Goal: Find specific page/section: Find specific page/section

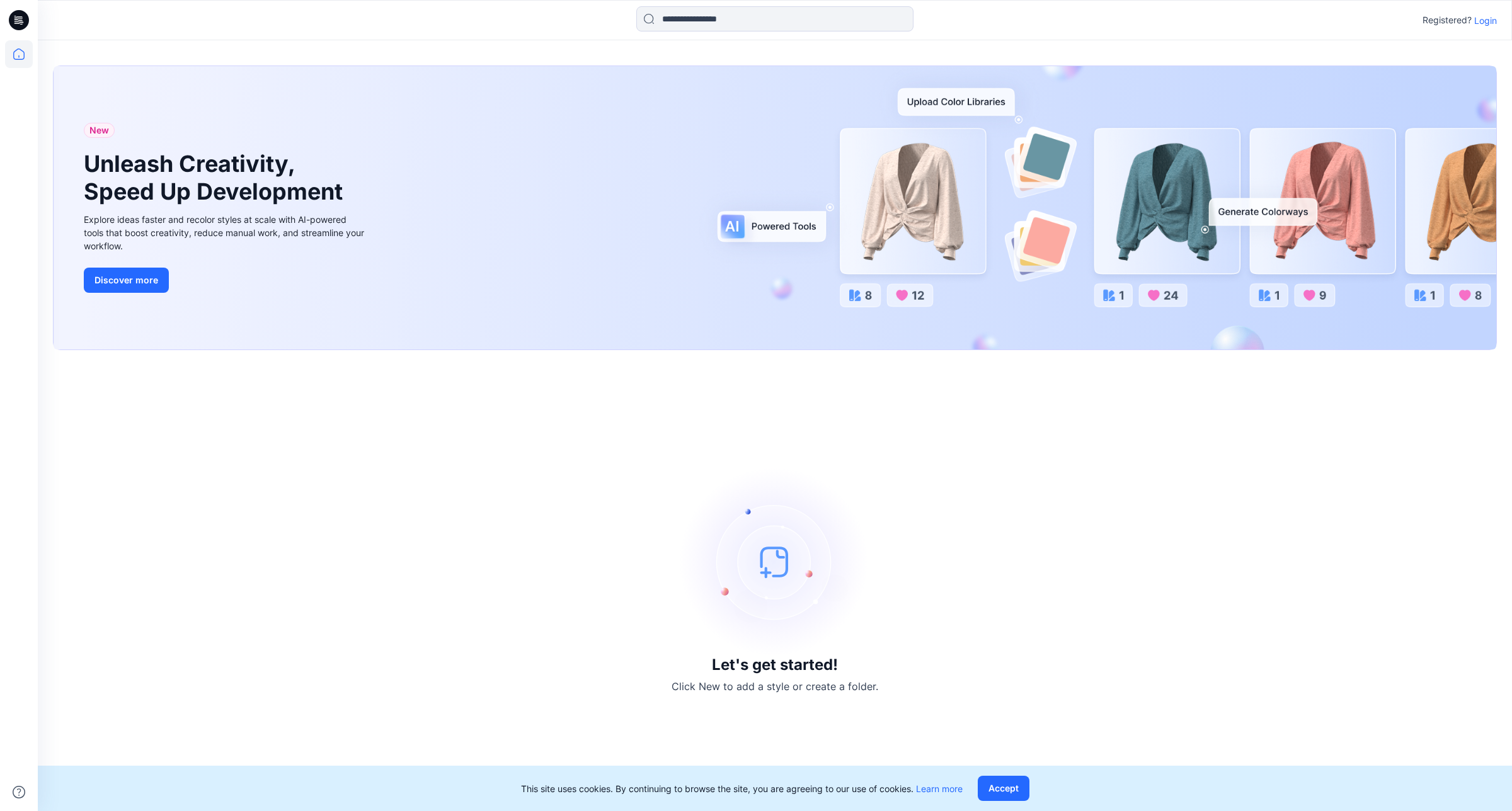
click at [1481, 22] on p "Login" at bounding box center [1486, 20] width 22 height 14
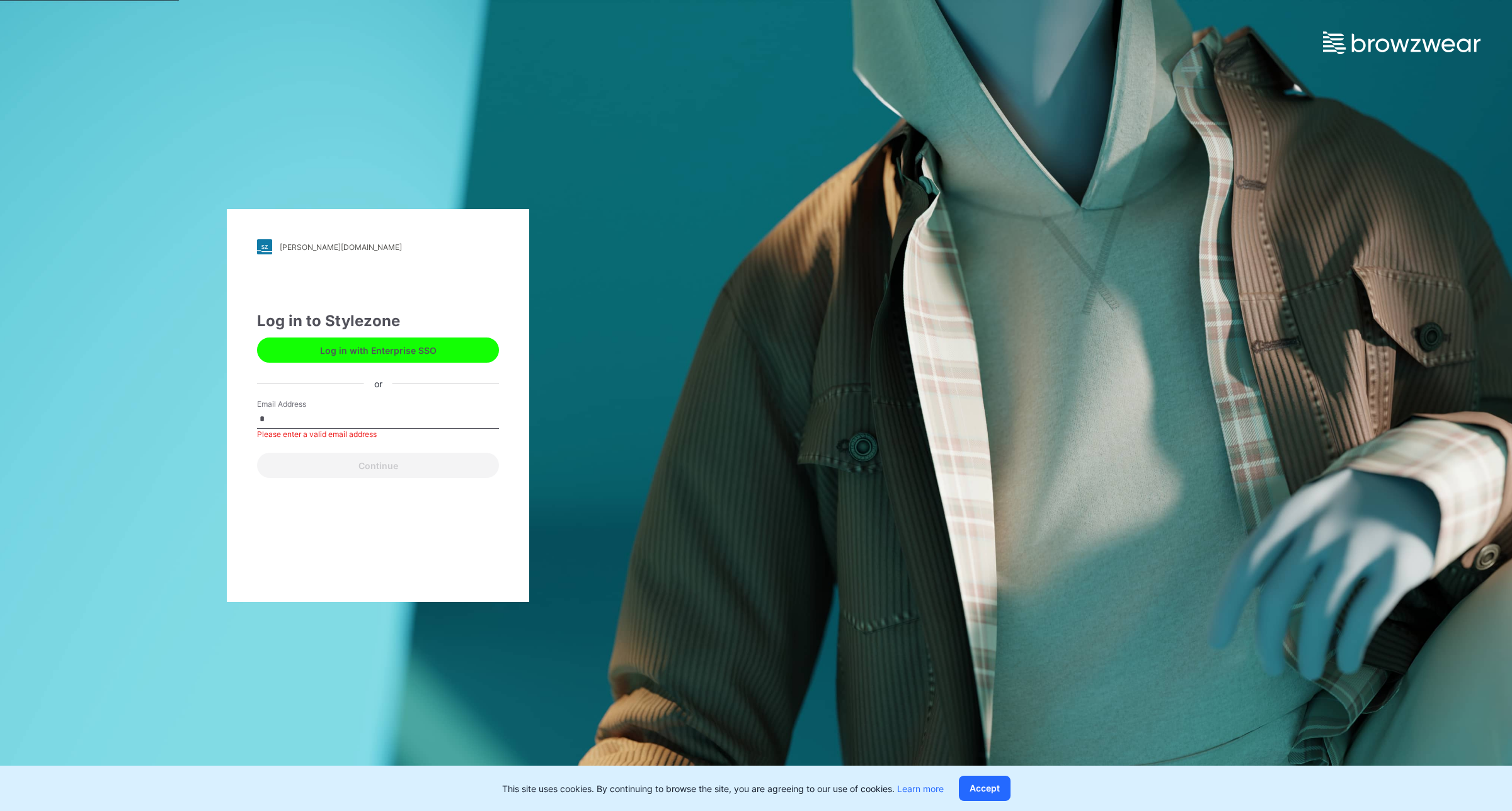
drag, startPoint x: 495, startPoint y: 296, endPoint x: 495, endPoint y: 328, distance: 32.0
click at [495, 328] on div "[PERSON_NAME][DOMAIN_NAME] Loading... Log in to Stylezone Log in with Enterpris…" at bounding box center [378, 406] width 302 height 393
click at [350, 408] on div "Email Address * Please enter a valid email address" at bounding box center [378, 418] width 242 height 38
click at [341, 419] on input "*" at bounding box center [378, 420] width 242 height 19
type input "**********"
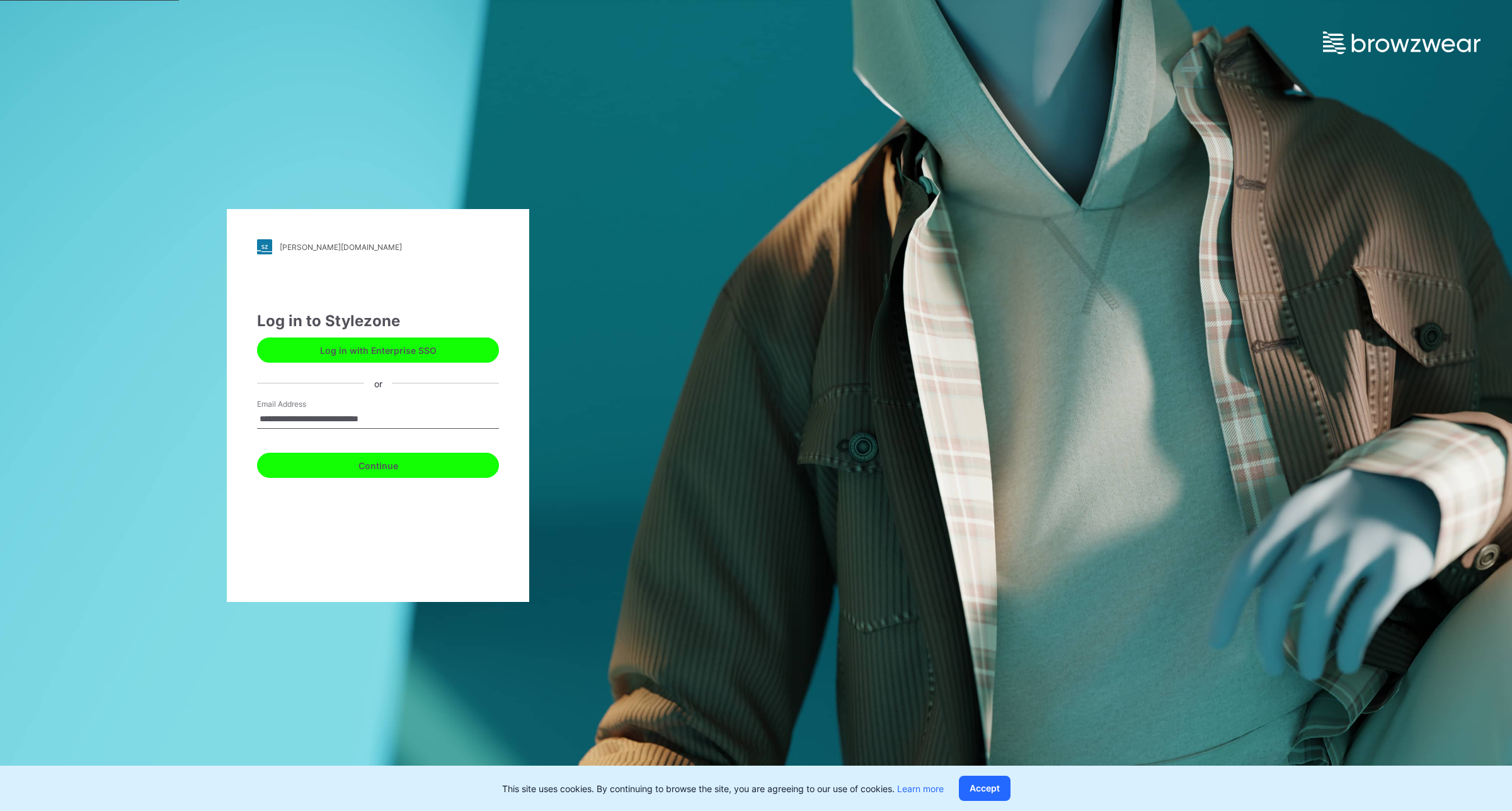
click at [393, 454] on button "Continue" at bounding box center [378, 465] width 242 height 25
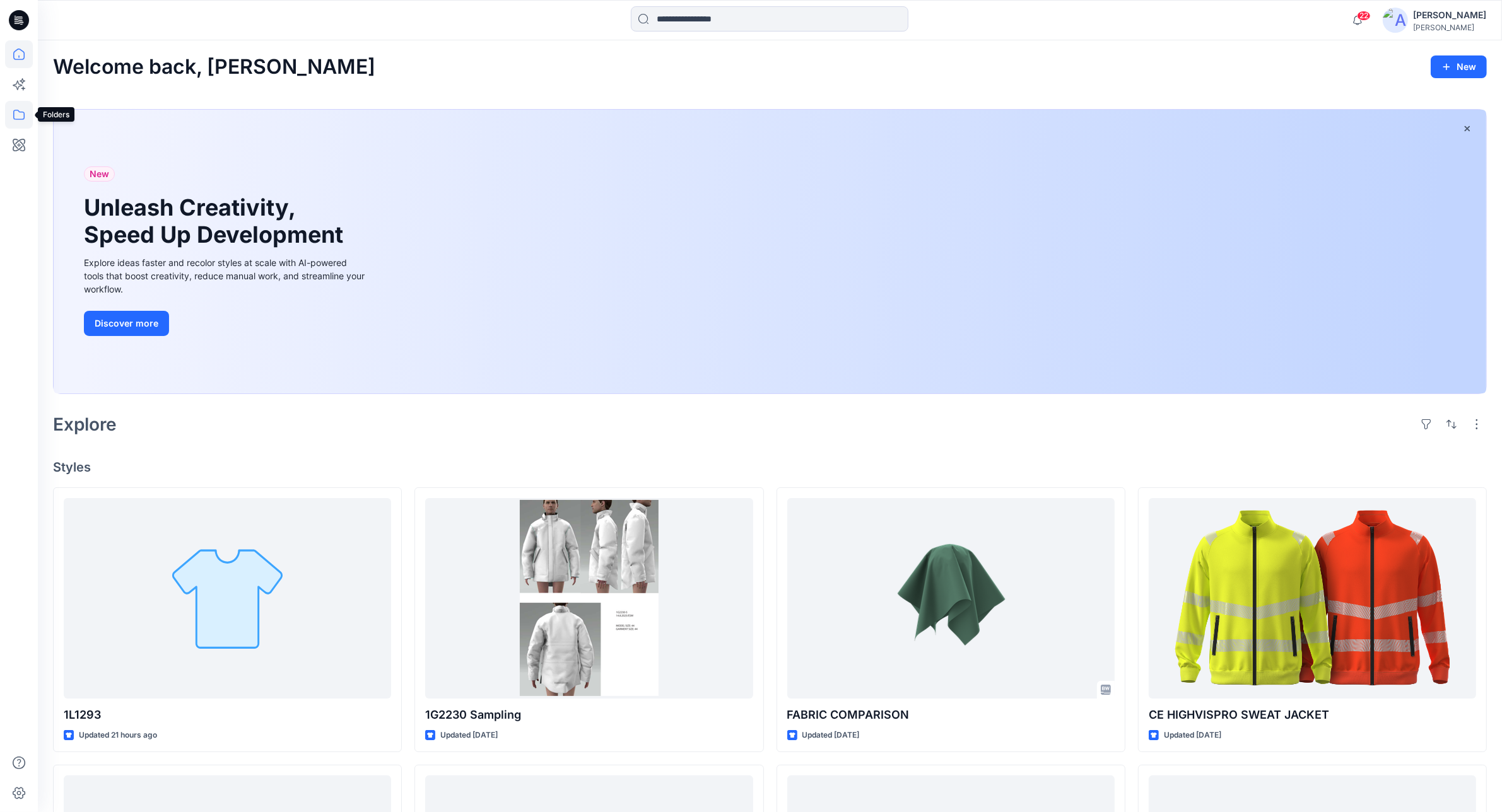
click at [28, 108] on icon at bounding box center [18, 115] width 28 height 28
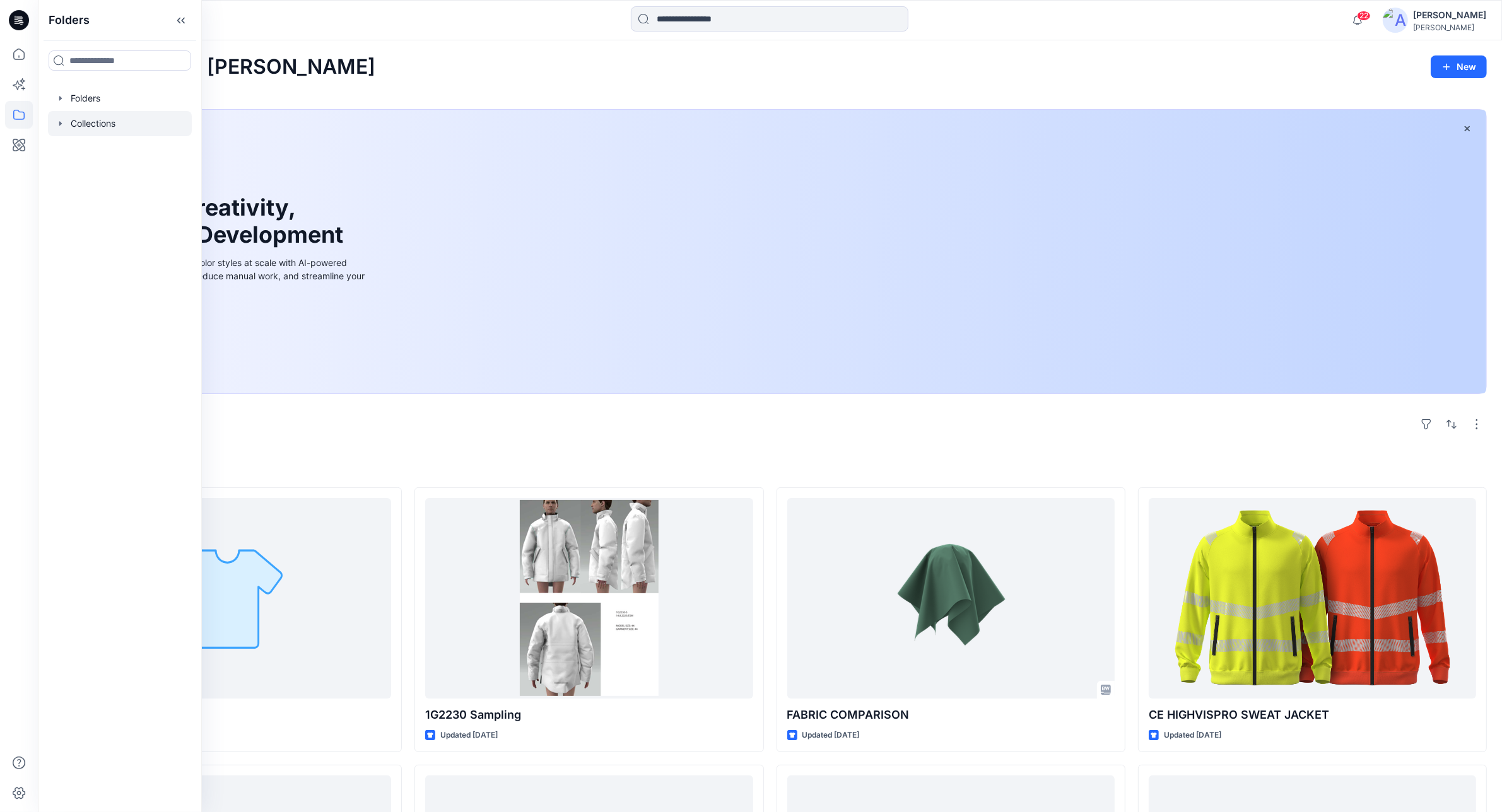
click at [92, 118] on div at bounding box center [120, 123] width 144 height 25
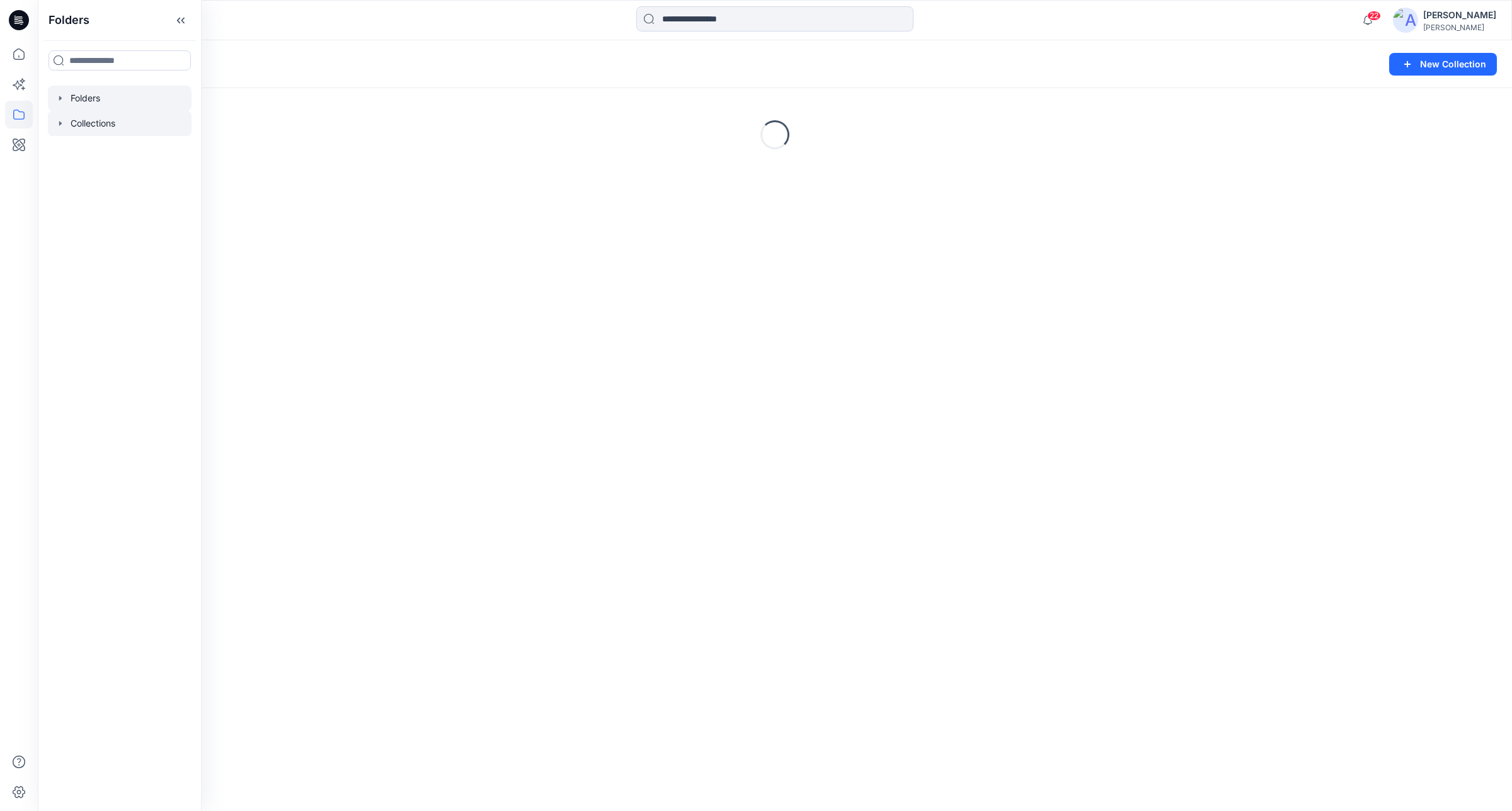
click at [86, 108] on div at bounding box center [119, 98] width 144 height 25
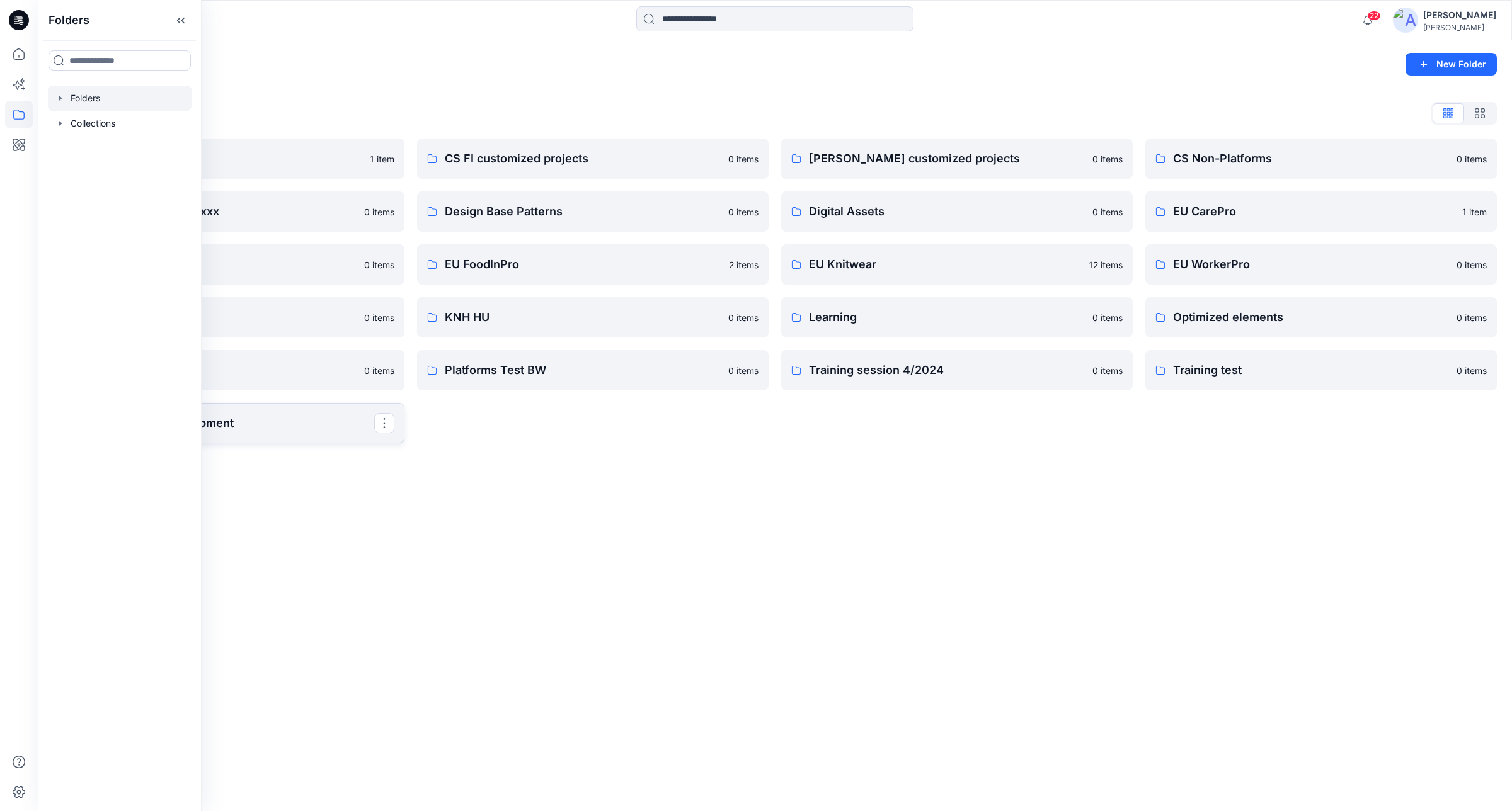
click at [287, 417] on p "WWS Product Development" at bounding box center [228, 423] width 293 height 18
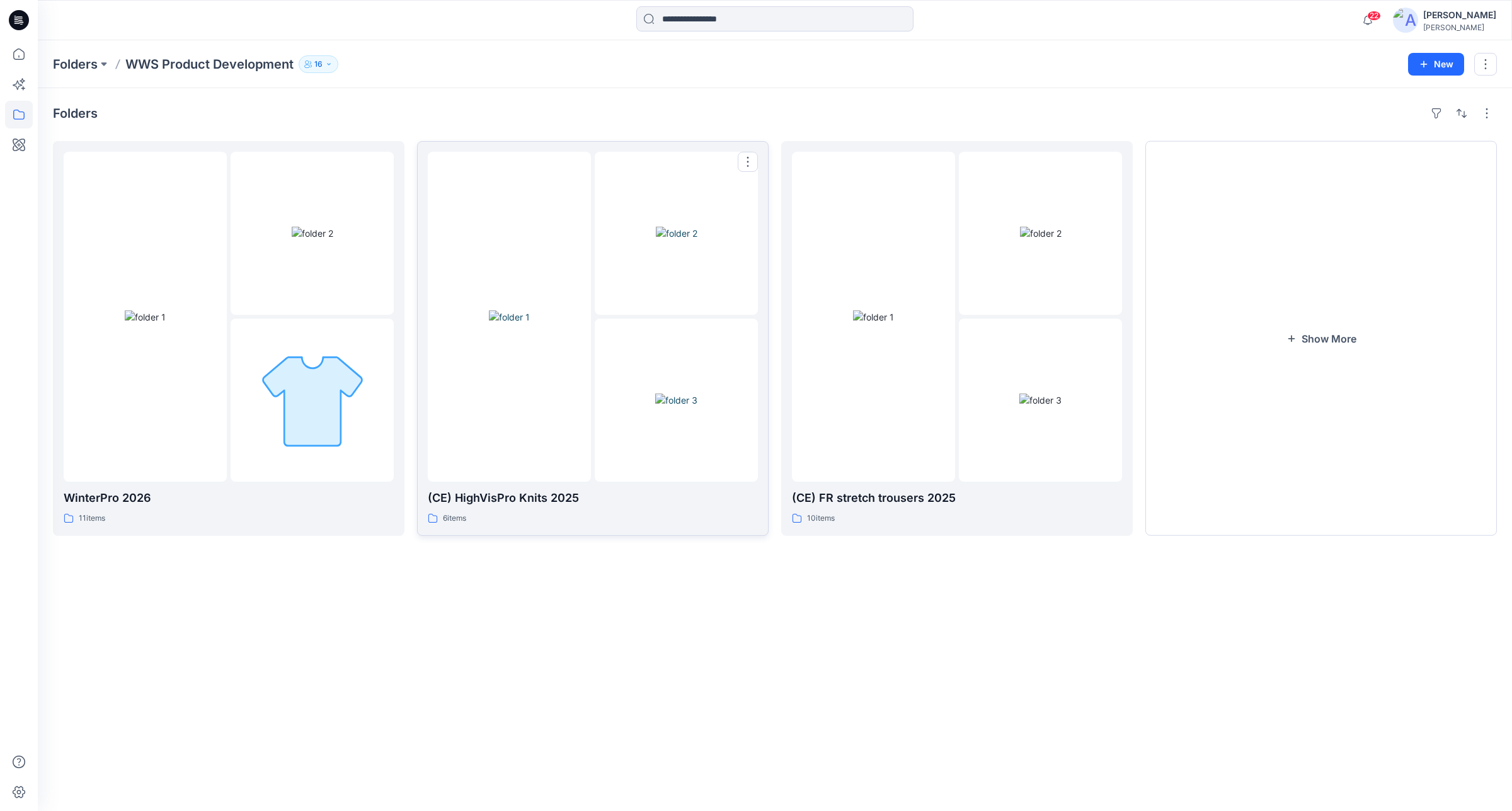
click at [567, 397] on div at bounding box center [510, 317] width 164 height 330
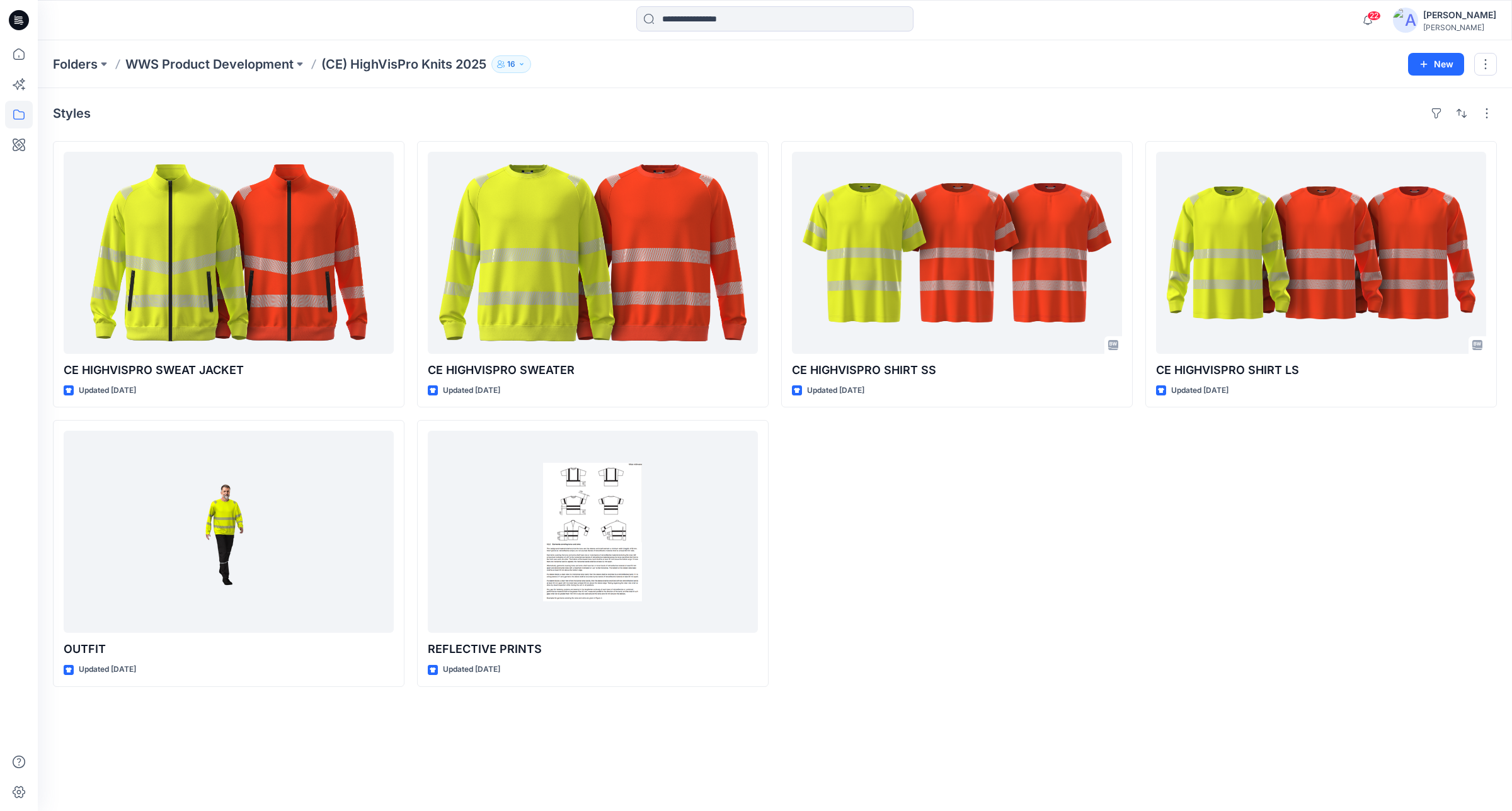
click at [979, 464] on div "CE HIGHVISPRO SHIRT SS Updated 11 days ago" at bounding box center [957, 414] width 352 height 546
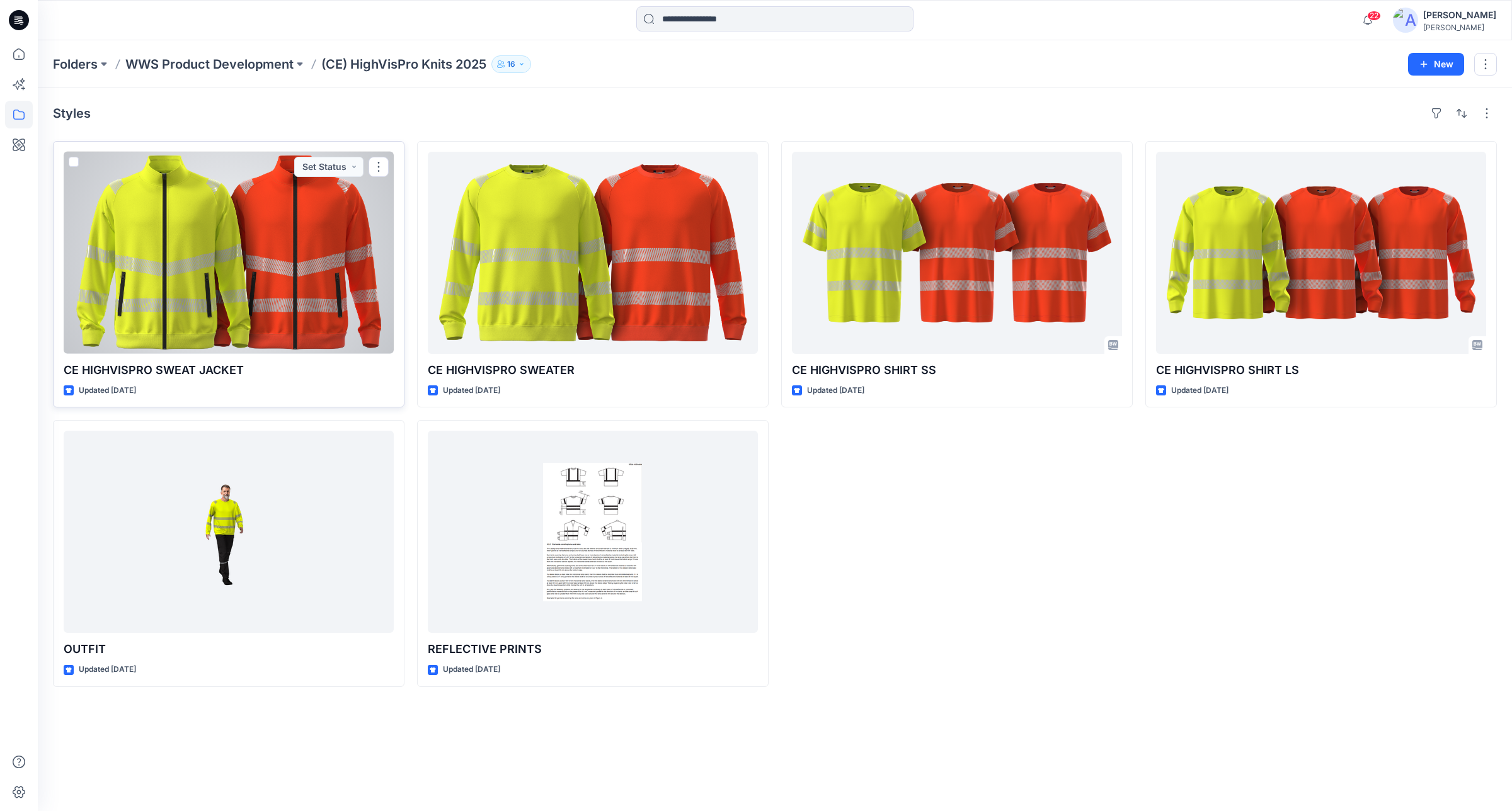
click at [309, 291] on div at bounding box center [228, 252] width 330 height 202
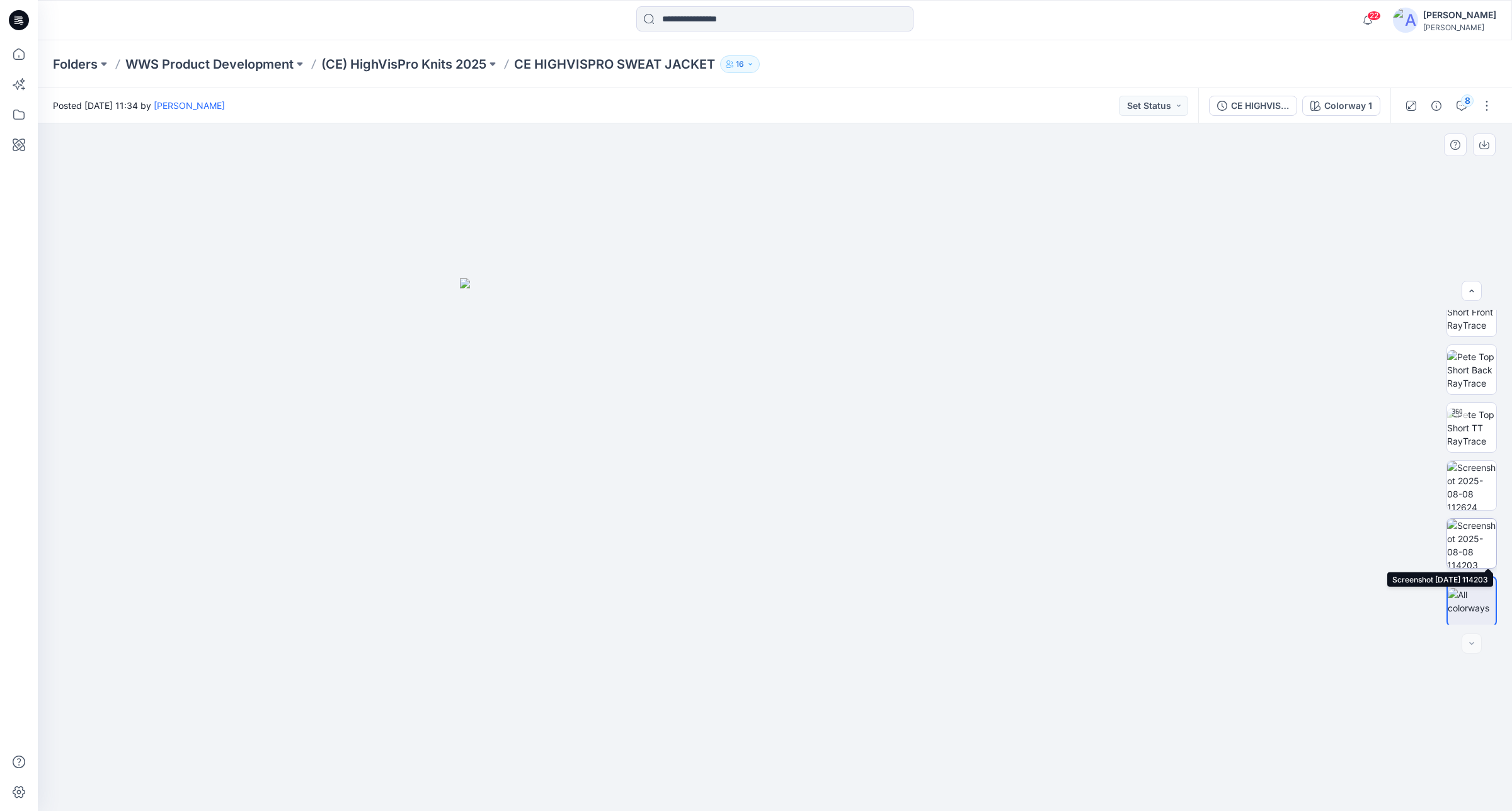
scroll to position [25, 0]
click at [1461, 104] on button "8" at bounding box center [1461, 105] width 20 height 20
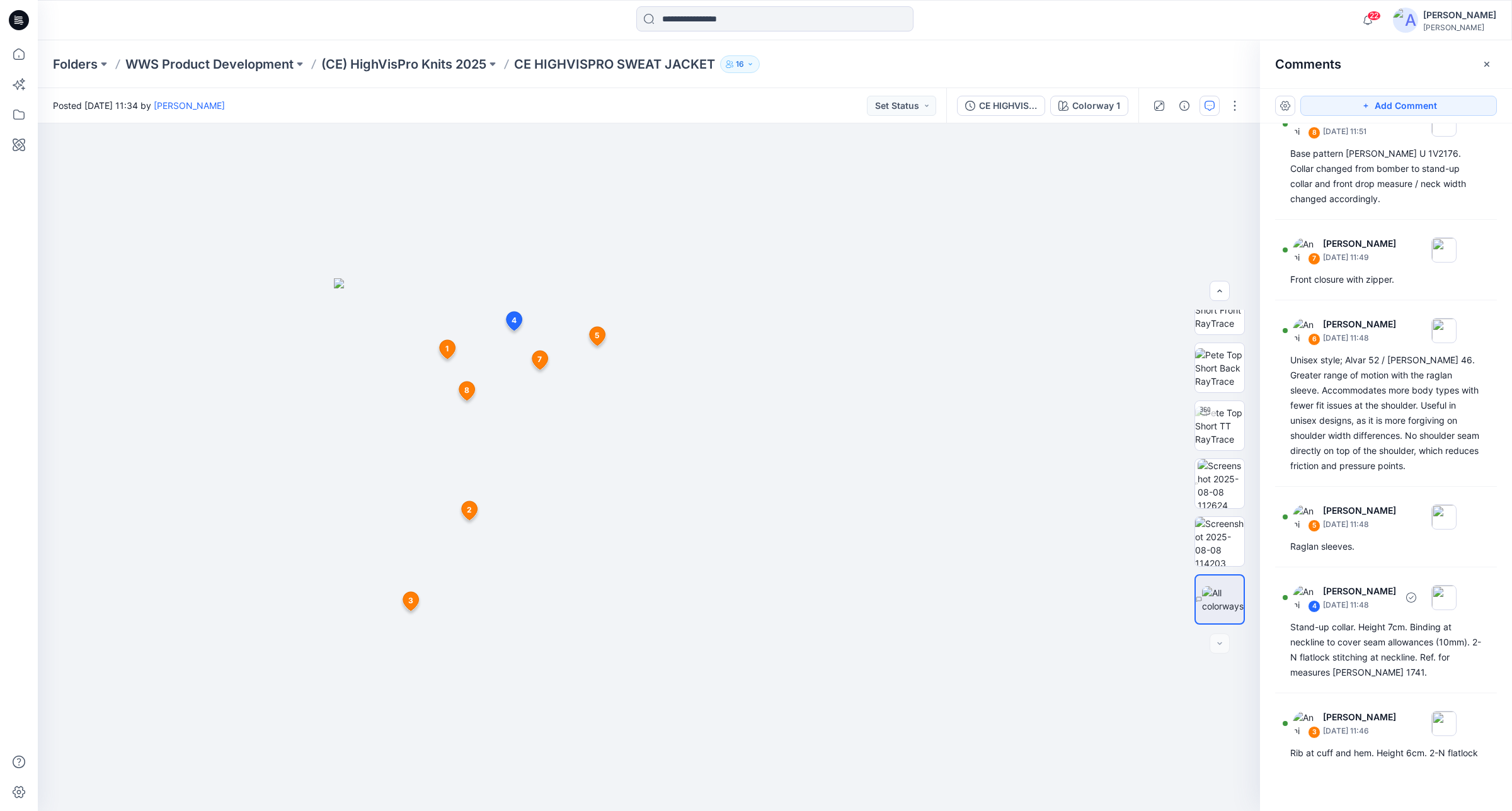
scroll to position [0, 0]
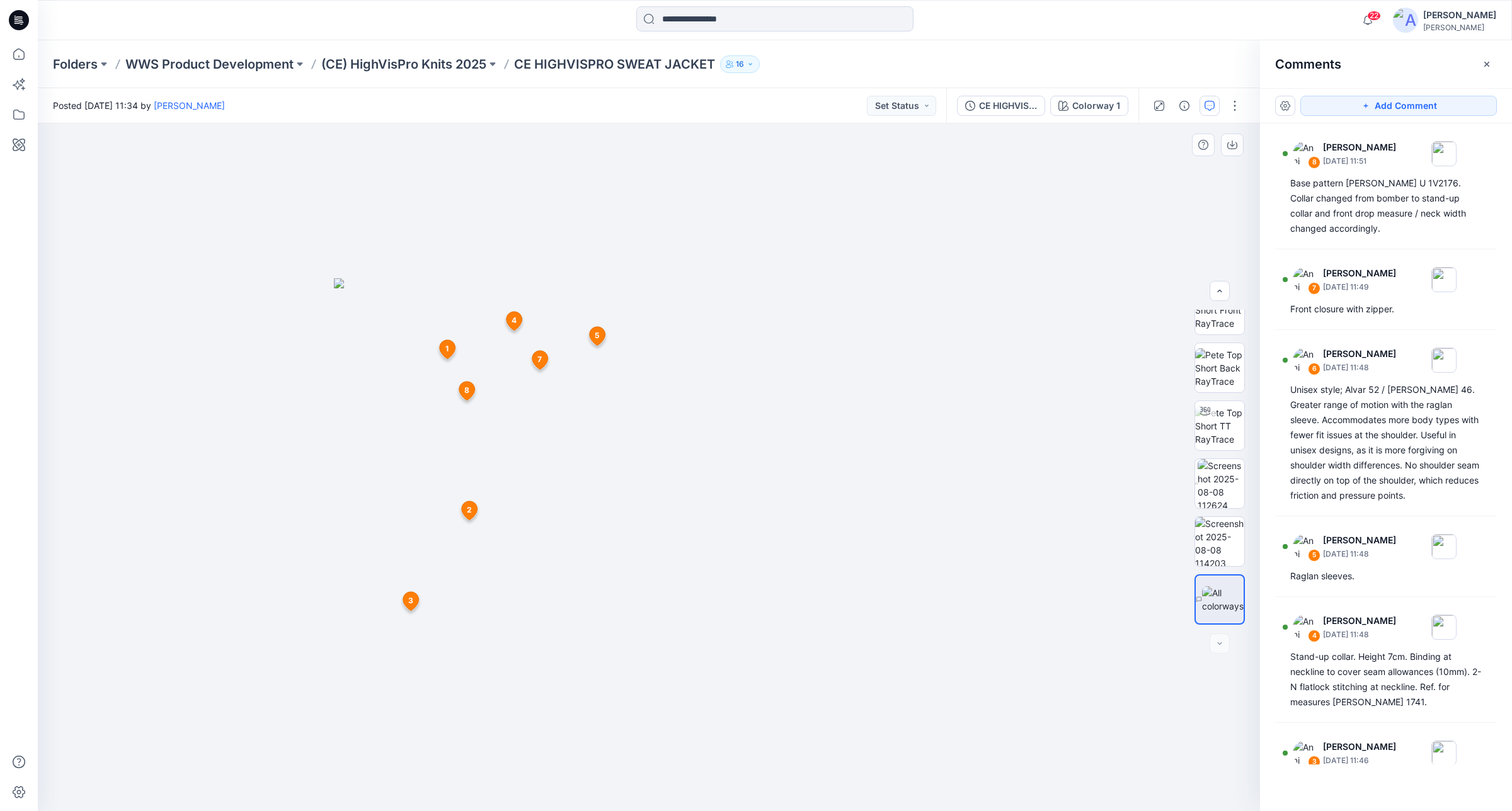
click at [1026, 287] on div at bounding box center [649, 467] width 1223 height 688
click at [382, 60] on p "(CE) HighVisPro Knits 2025" at bounding box center [404, 64] width 165 height 18
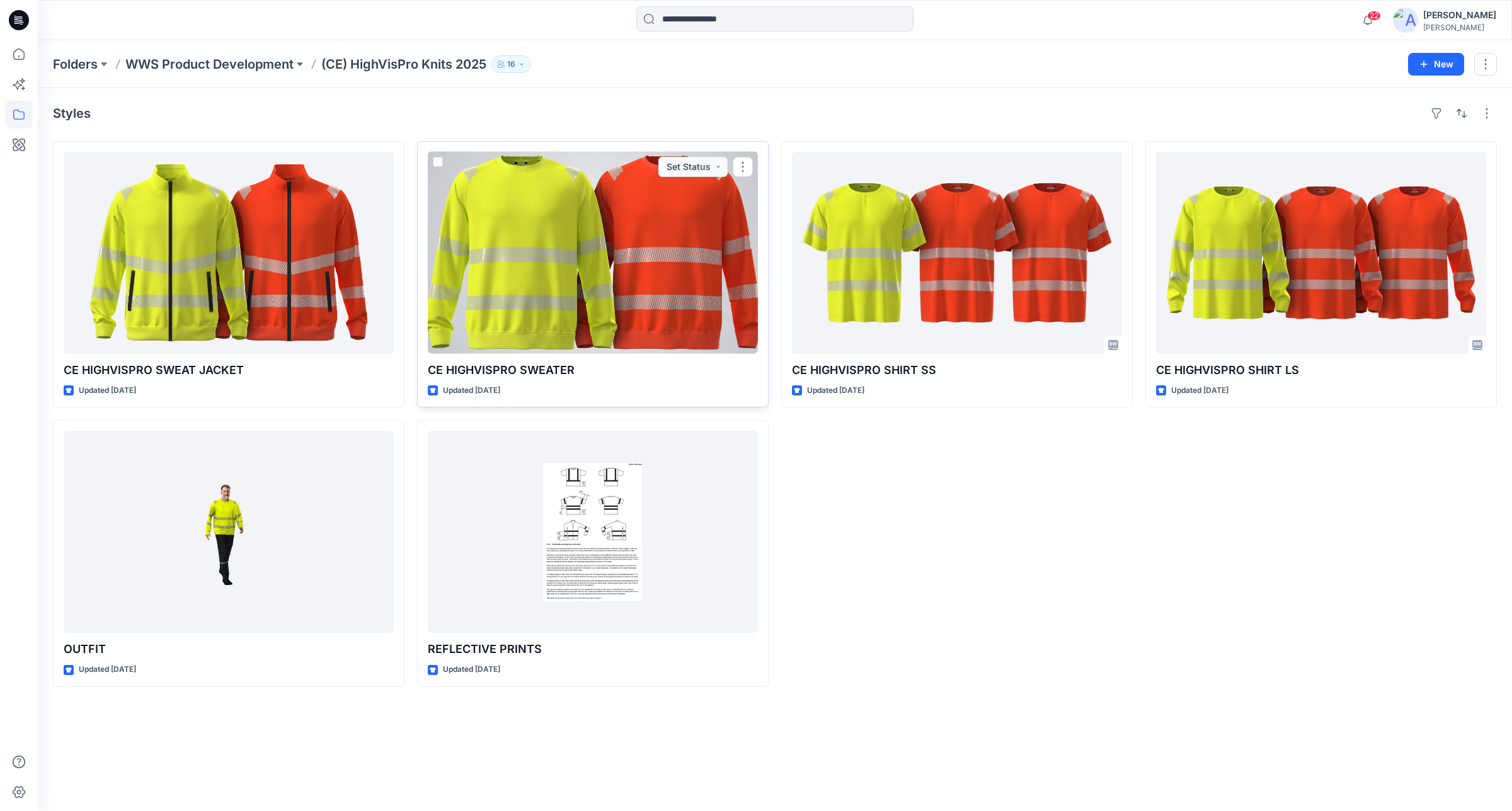
click at [623, 235] on div at bounding box center [593, 252] width 330 height 202
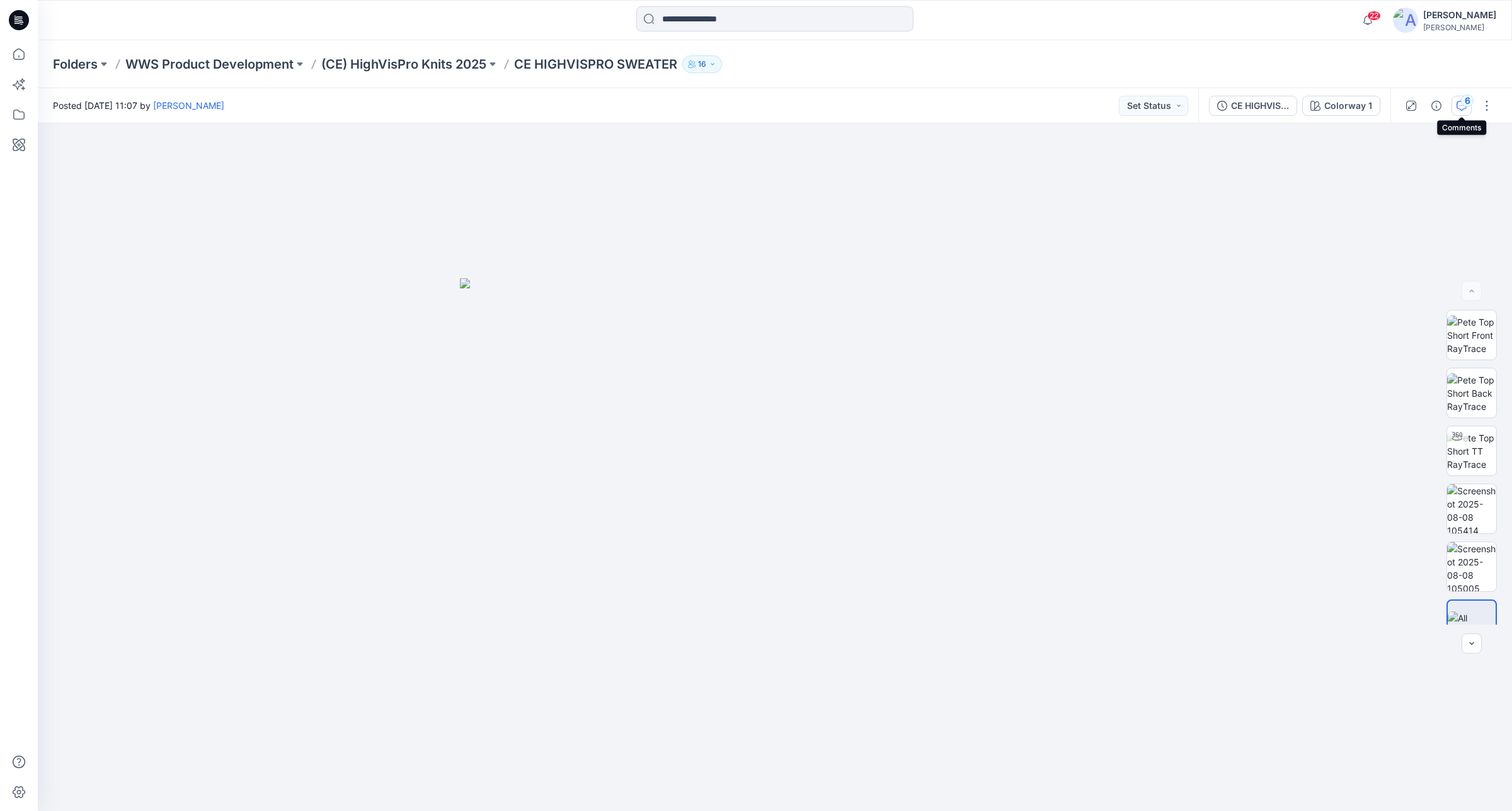
click at [1461, 113] on button "6" at bounding box center [1461, 105] width 20 height 20
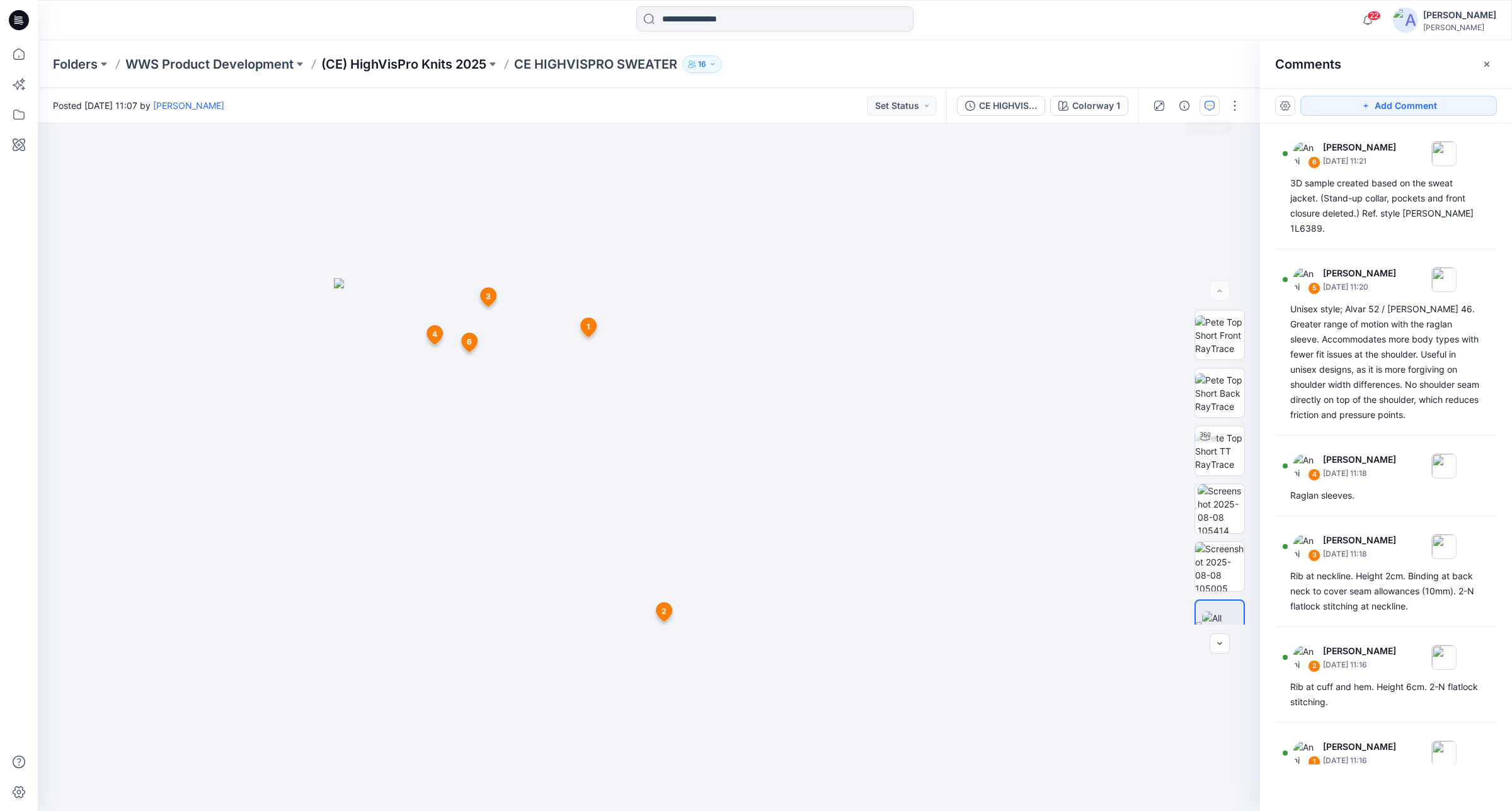
click at [398, 55] on p "(CE) HighVisPro Knits 2025" at bounding box center [404, 64] width 165 height 18
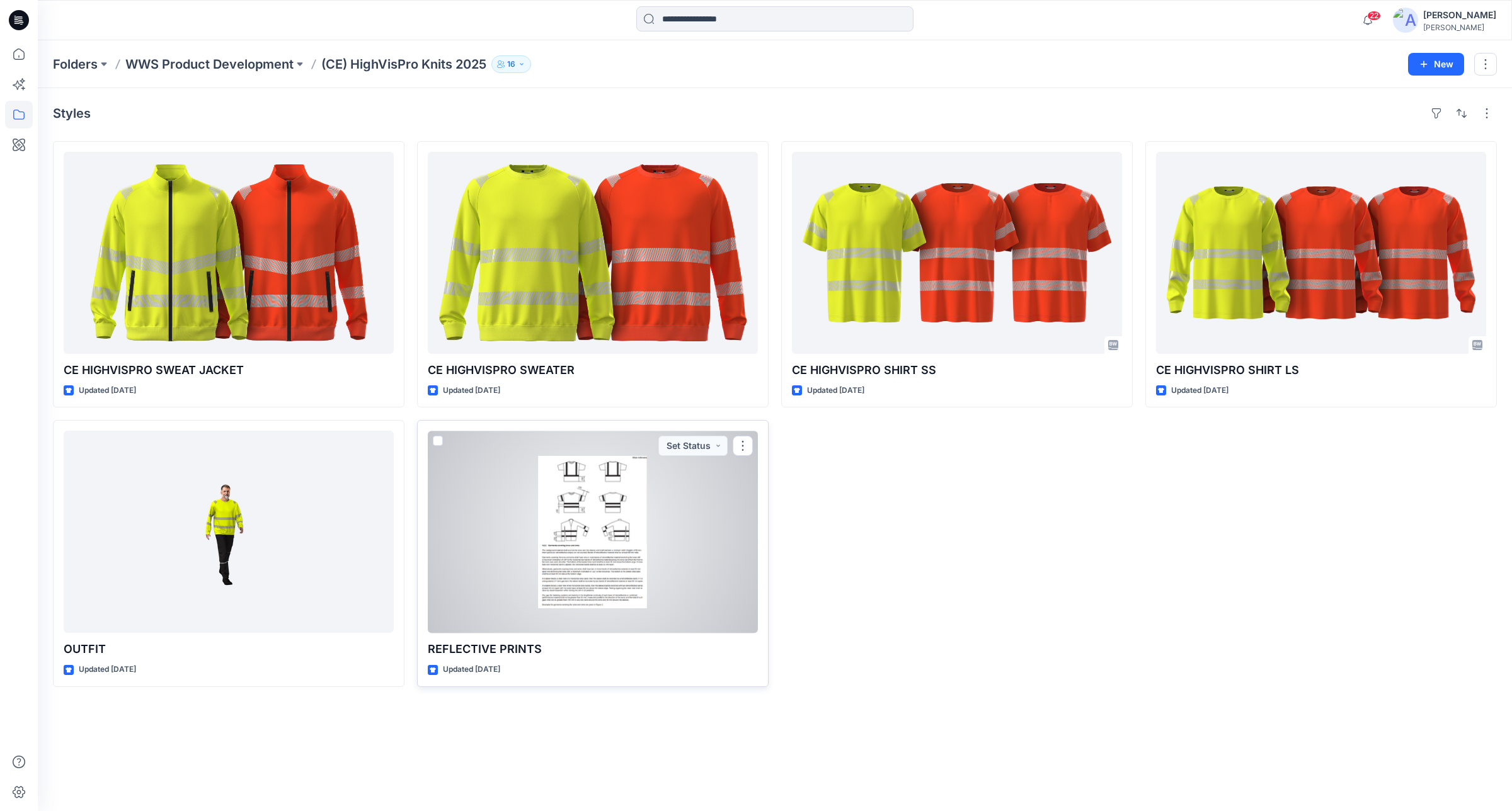
click at [565, 534] on div at bounding box center [593, 532] width 330 height 202
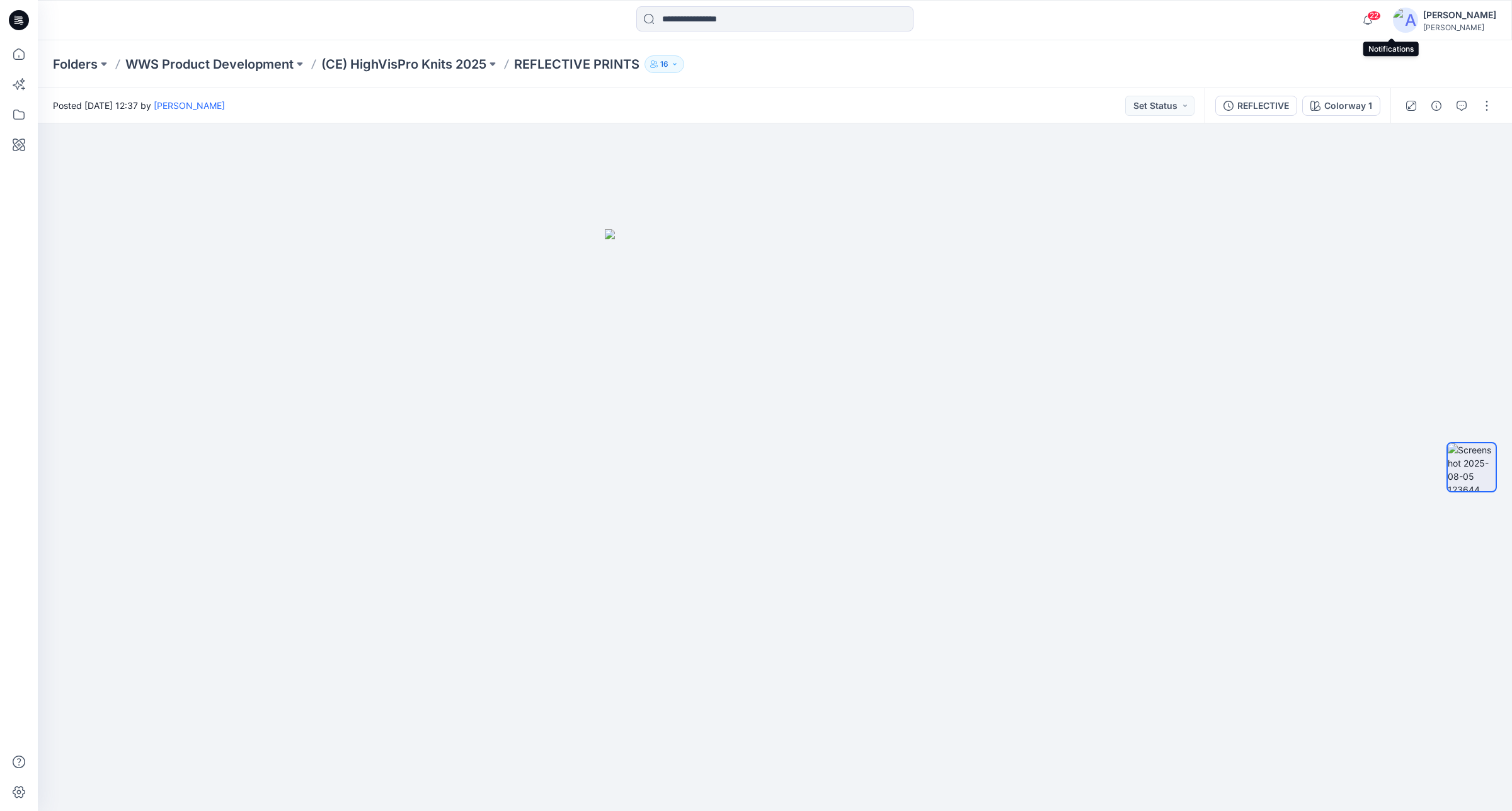
click at [1381, 16] on span "22" at bounding box center [1374, 15] width 14 height 10
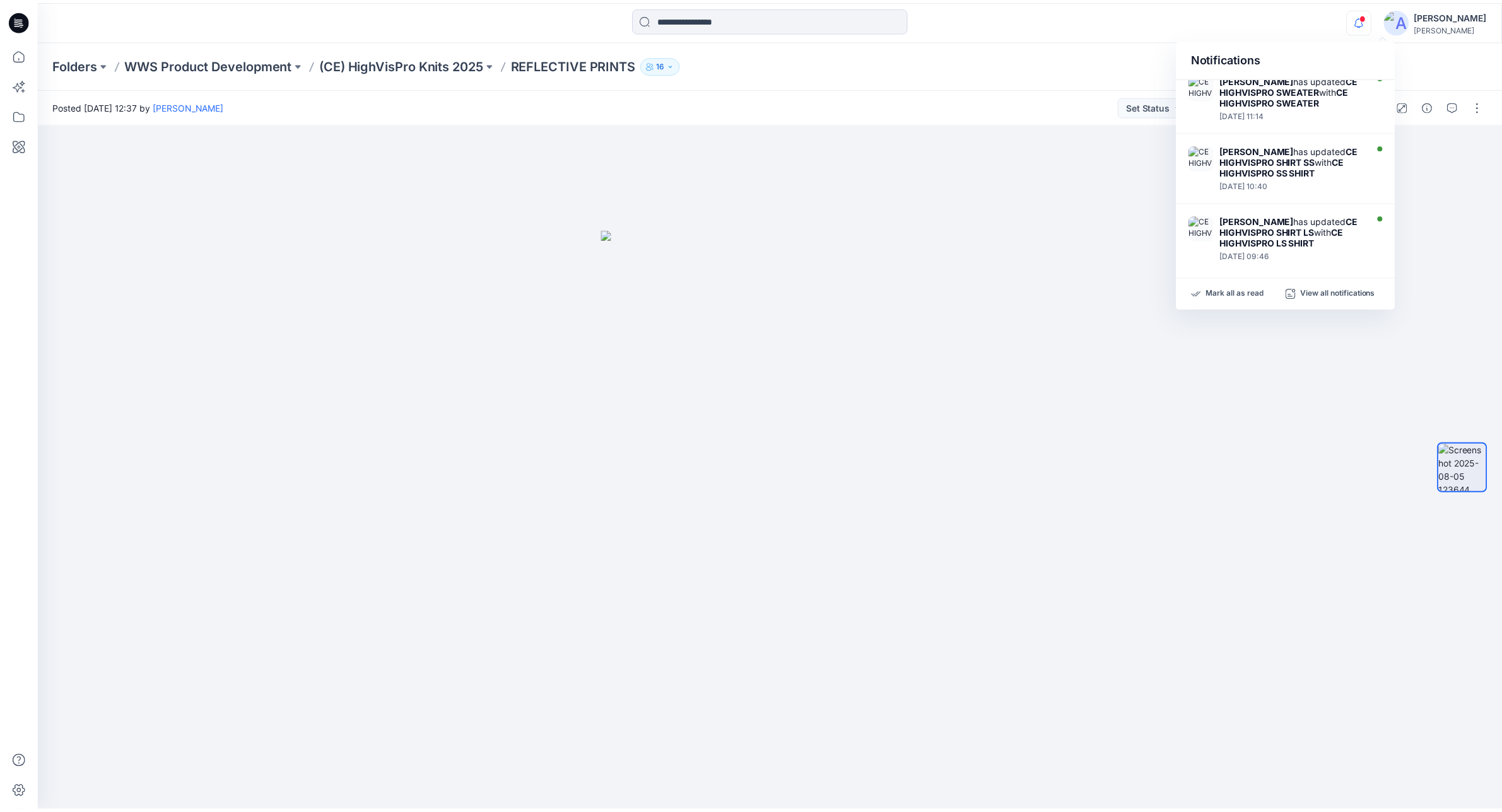
scroll to position [345, 0]
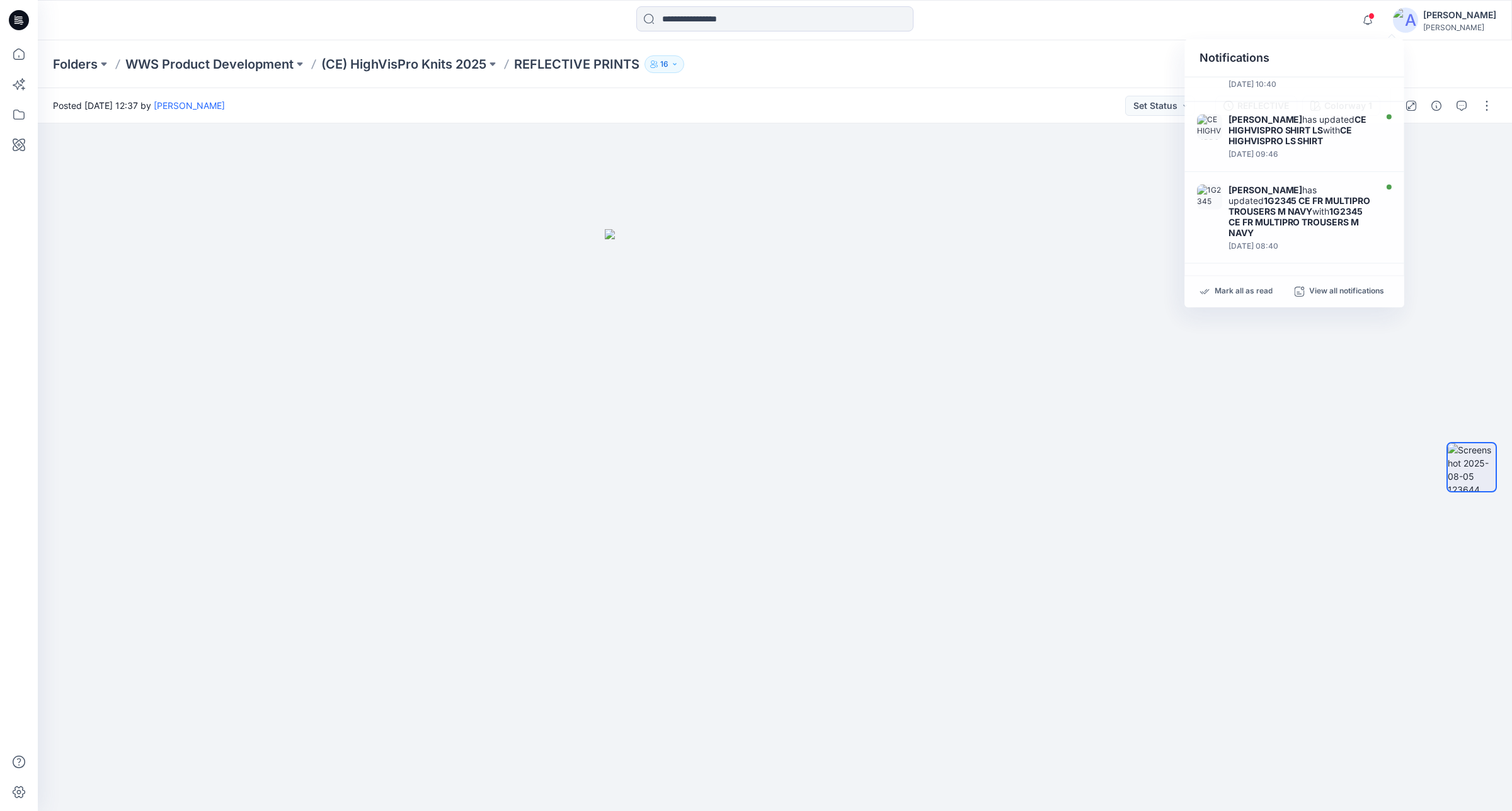
click at [1009, 78] on div "Folders WWS Product Development (CE) HighVisPro Knits 2025 REFLECTIVE PRINTS 16" at bounding box center [774, 64] width 1474 height 48
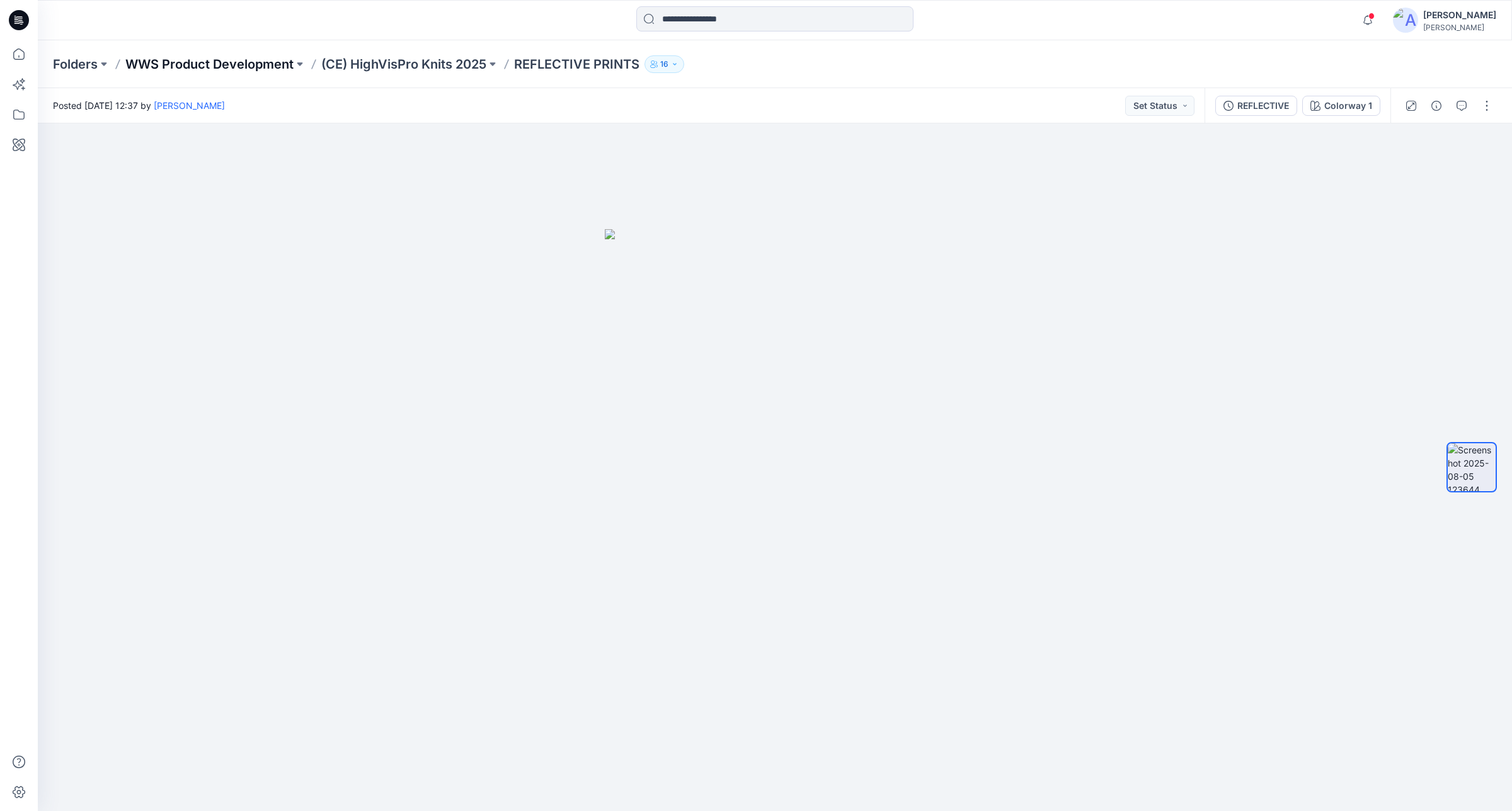
click at [261, 62] on p "WWS Product Development" at bounding box center [209, 64] width 168 height 18
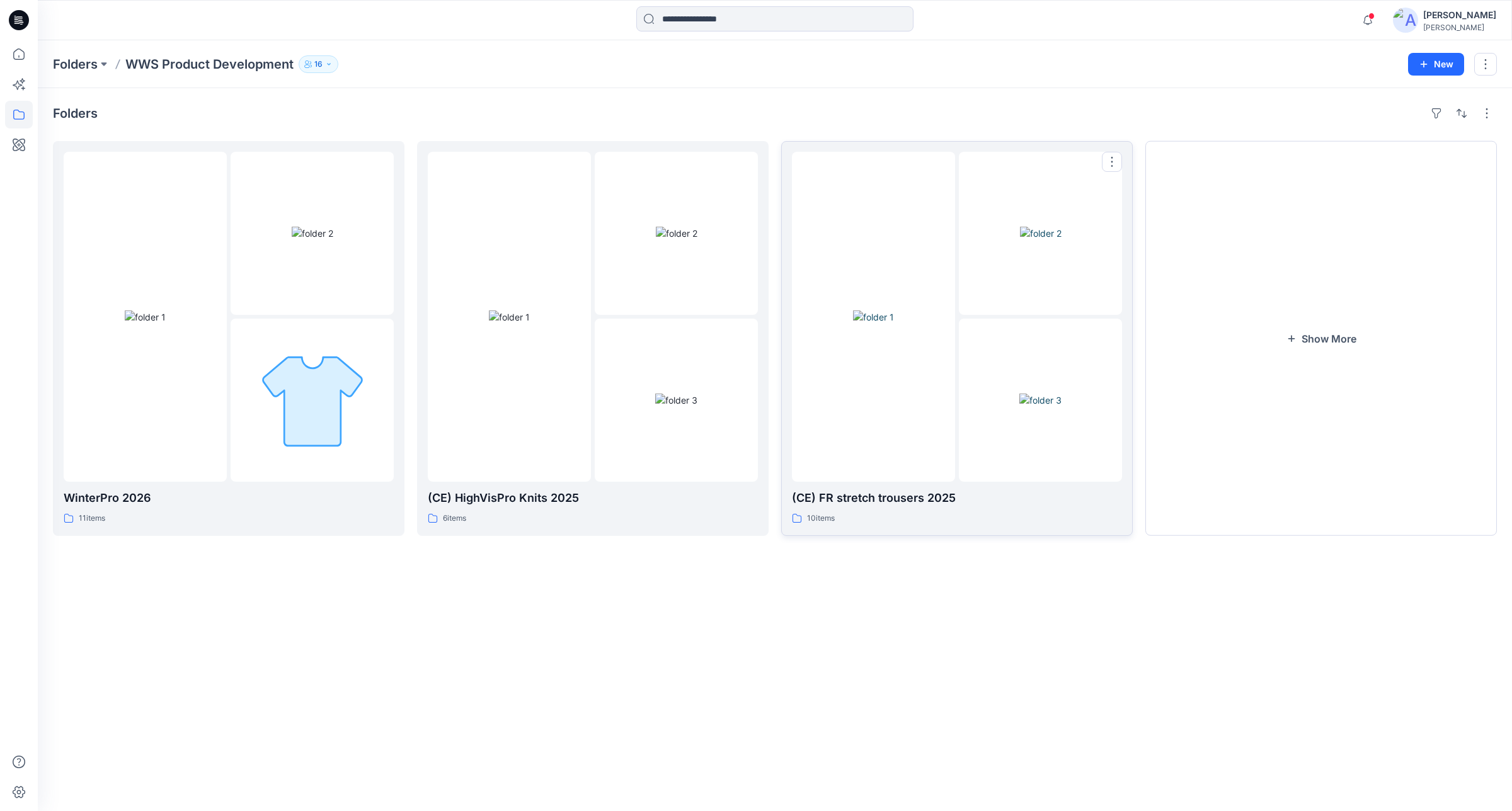
click at [1061, 407] on img at bounding box center [1041, 400] width 42 height 14
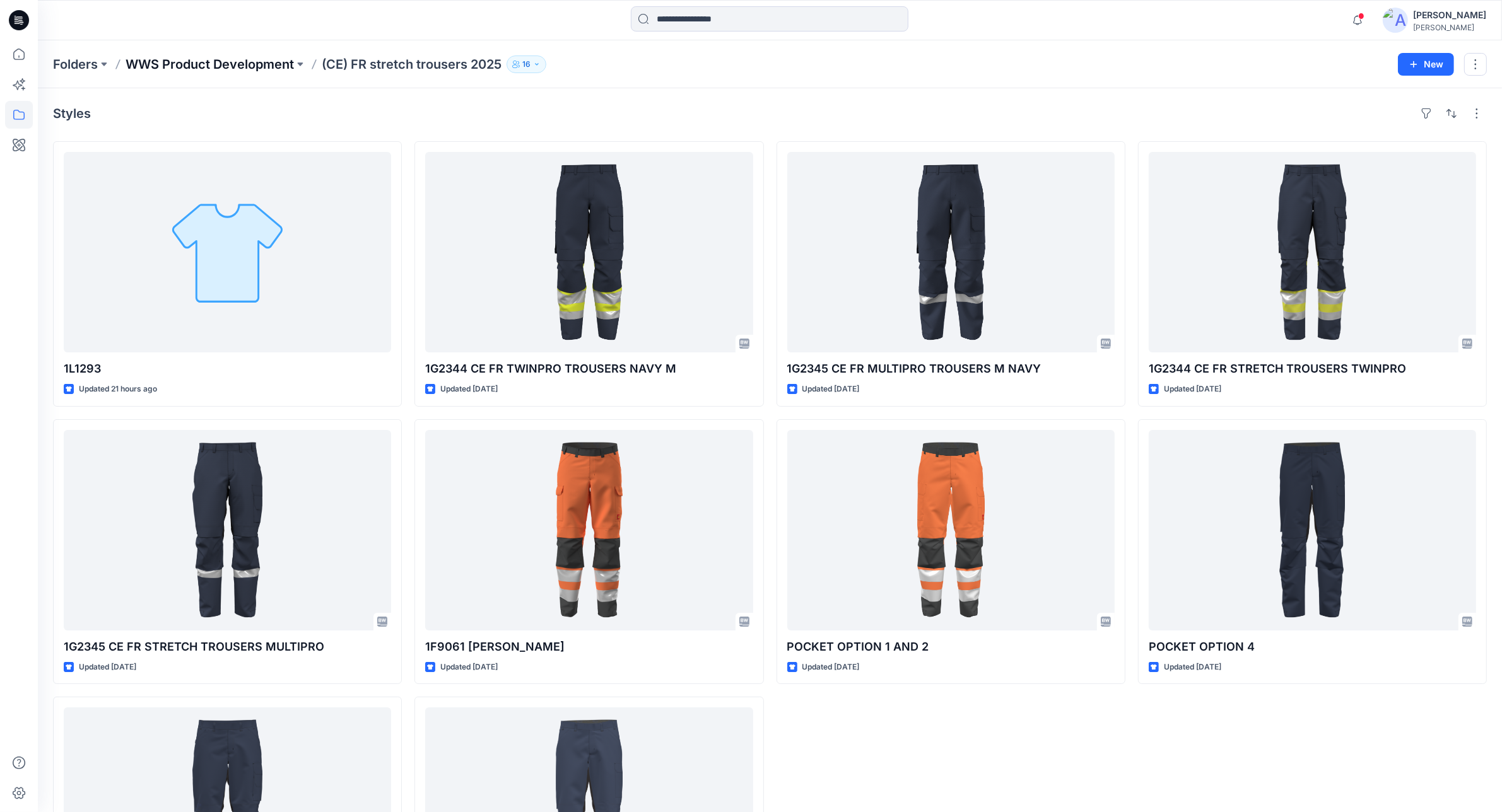
click at [254, 60] on p "WWS Product Development" at bounding box center [210, 64] width 169 height 18
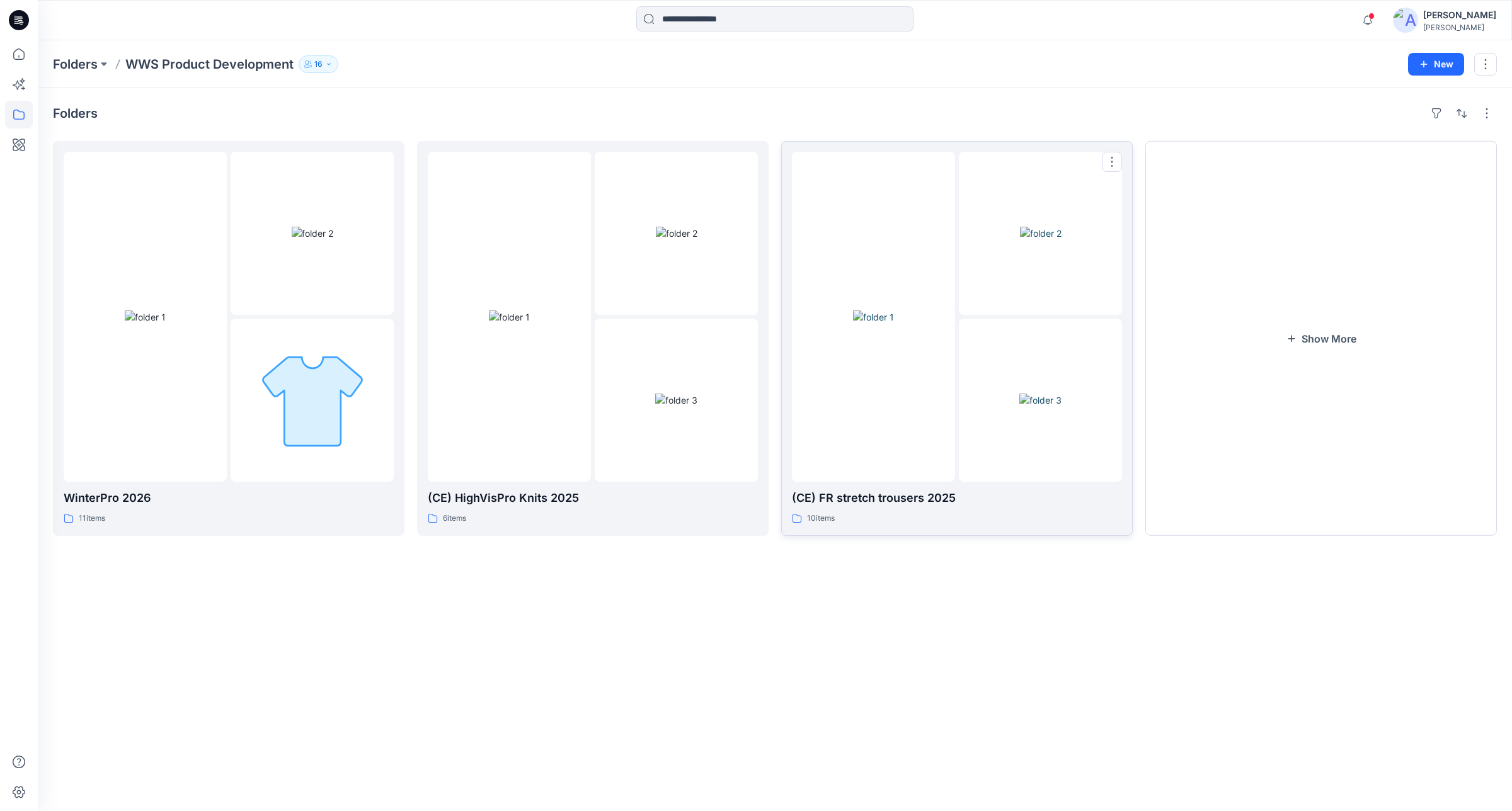
click at [949, 391] on div at bounding box center [874, 317] width 164 height 330
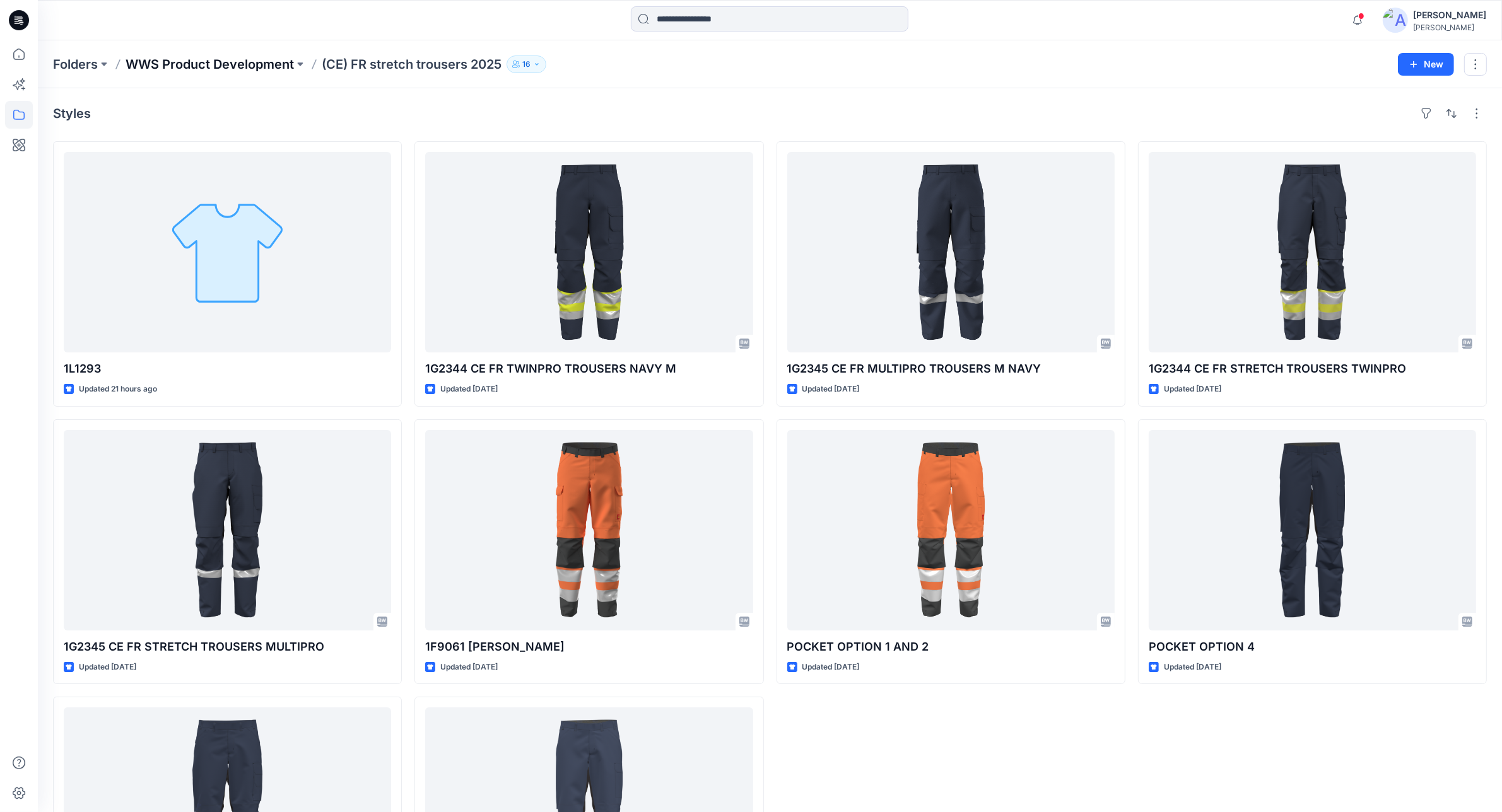
click at [202, 55] on p "WWS Product Development" at bounding box center [210, 64] width 169 height 18
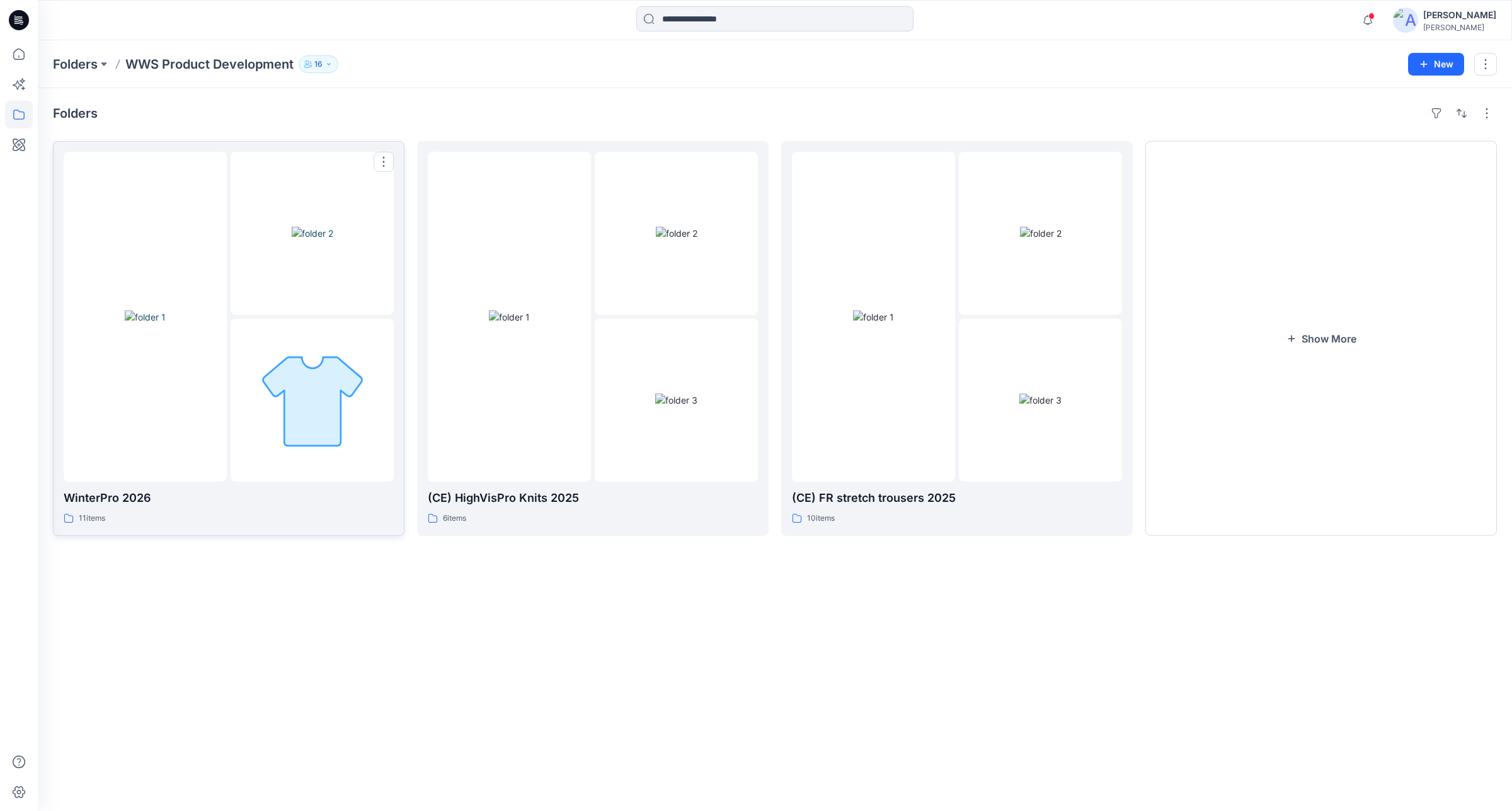
click at [166, 317] on img at bounding box center [145, 317] width 41 height 14
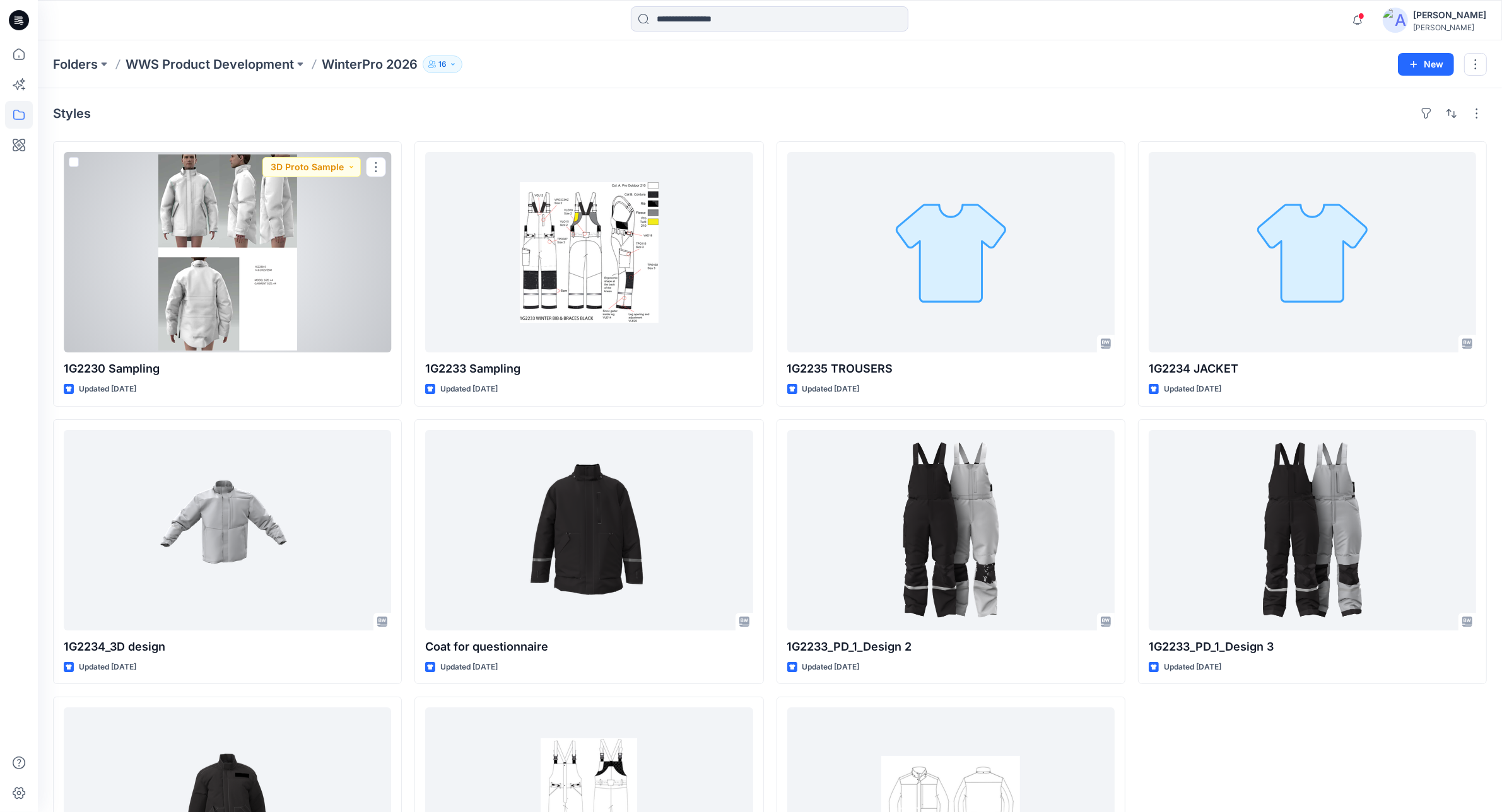
click at [295, 306] on div at bounding box center [227, 252] width 328 height 201
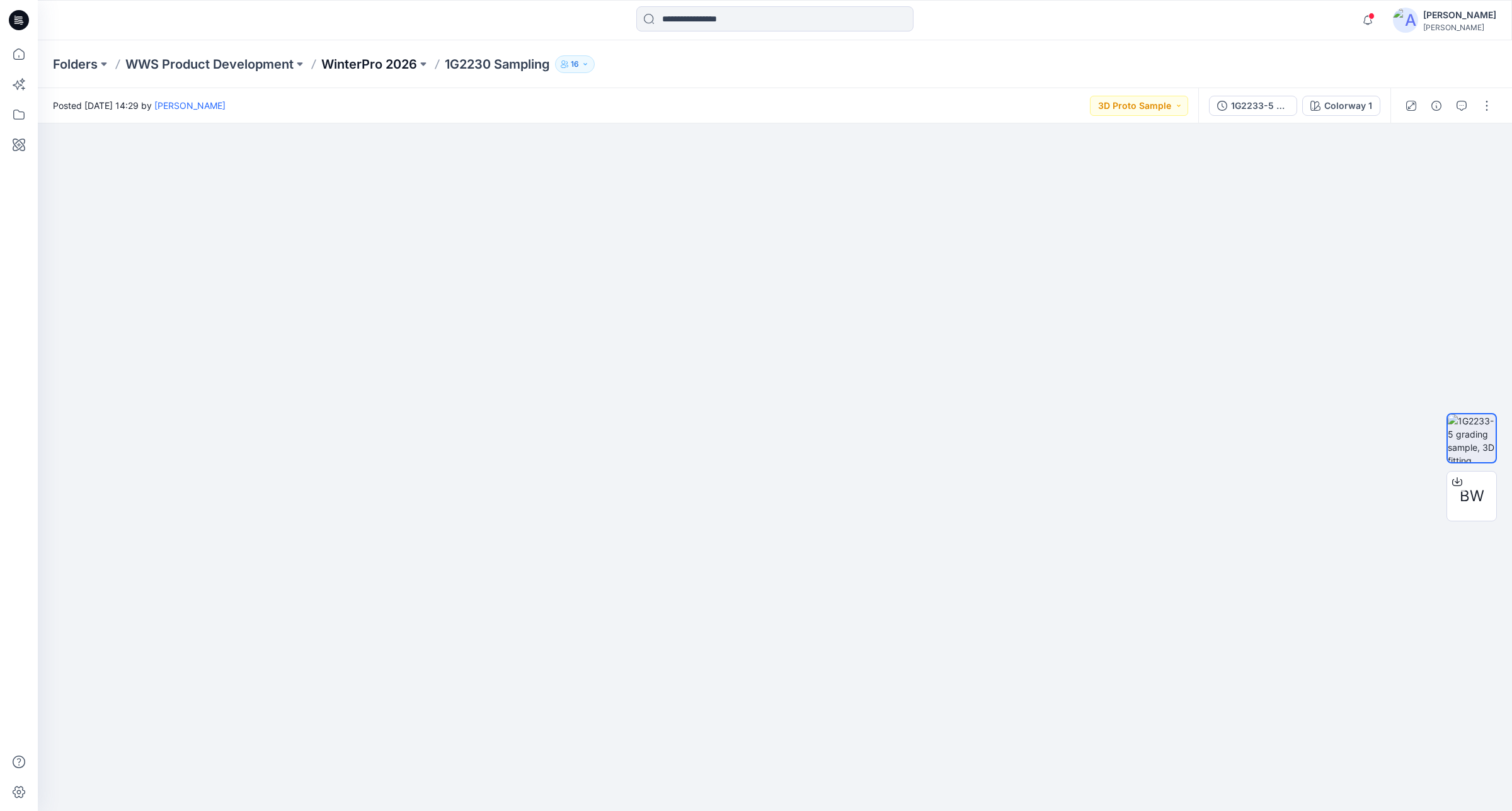
click at [375, 63] on p "WinterPro 2026" at bounding box center [369, 64] width 95 height 18
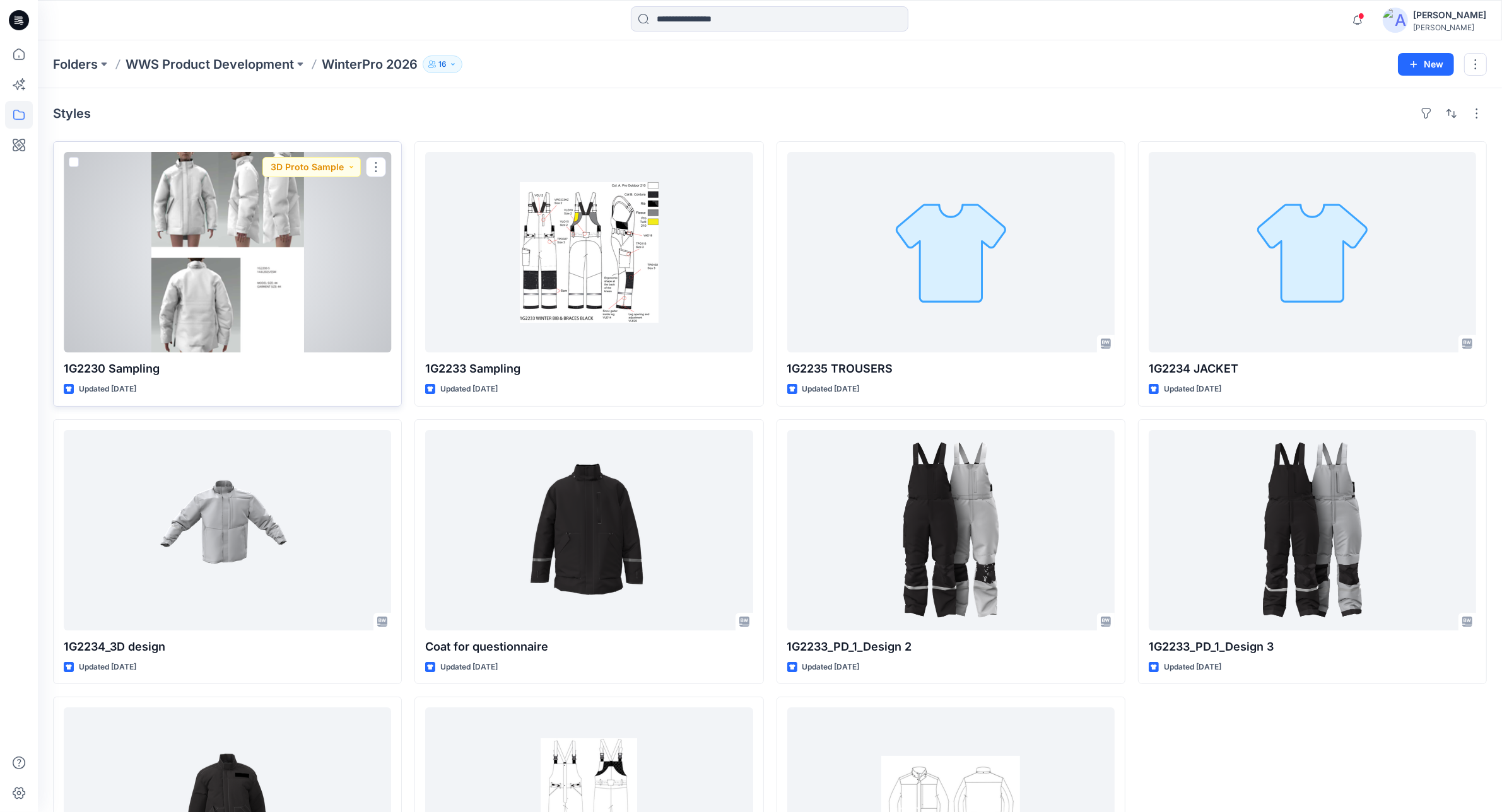
click at [229, 257] on div at bounding box center [227, 252] width 328 height 201
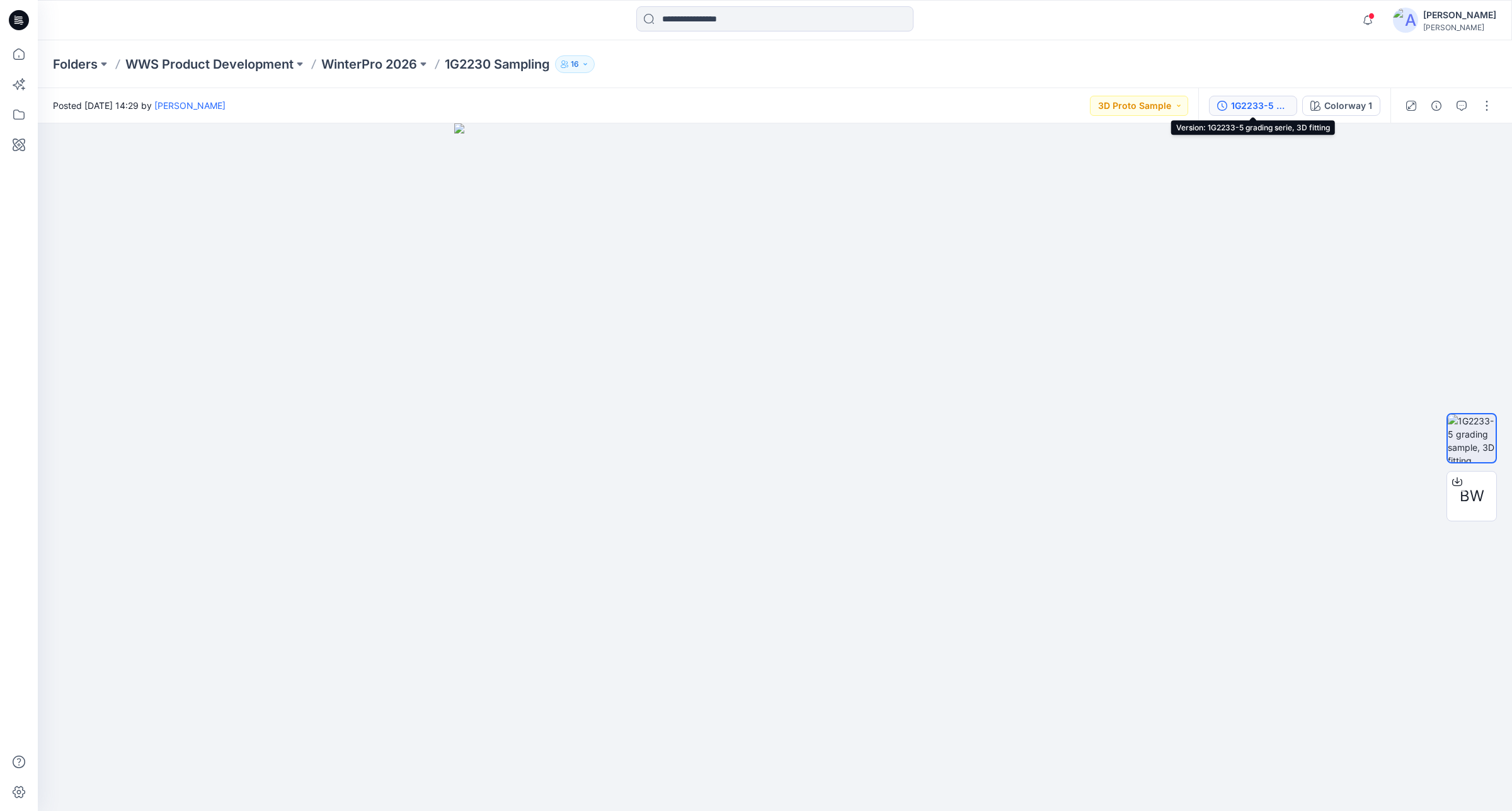
click at [1273, 111] on div "1G2233-5 grading serie, 3D fitting" at bounding box center [1260, 105] width 58 height 14
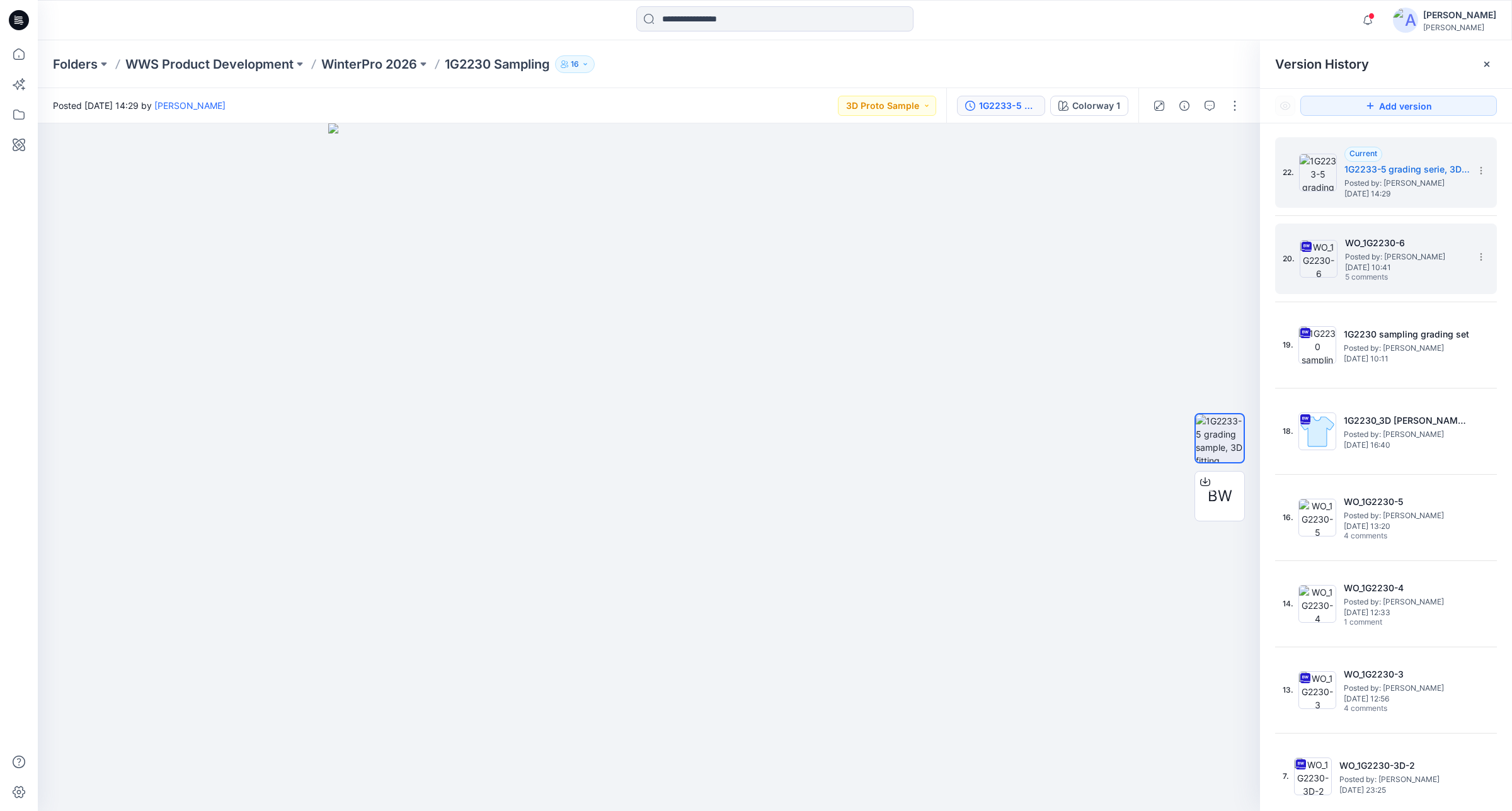
click at [1431, 264] on span "Tuesday, August 05, 2025 10:41" at bounding box center [1408, 268] width 126 height 9
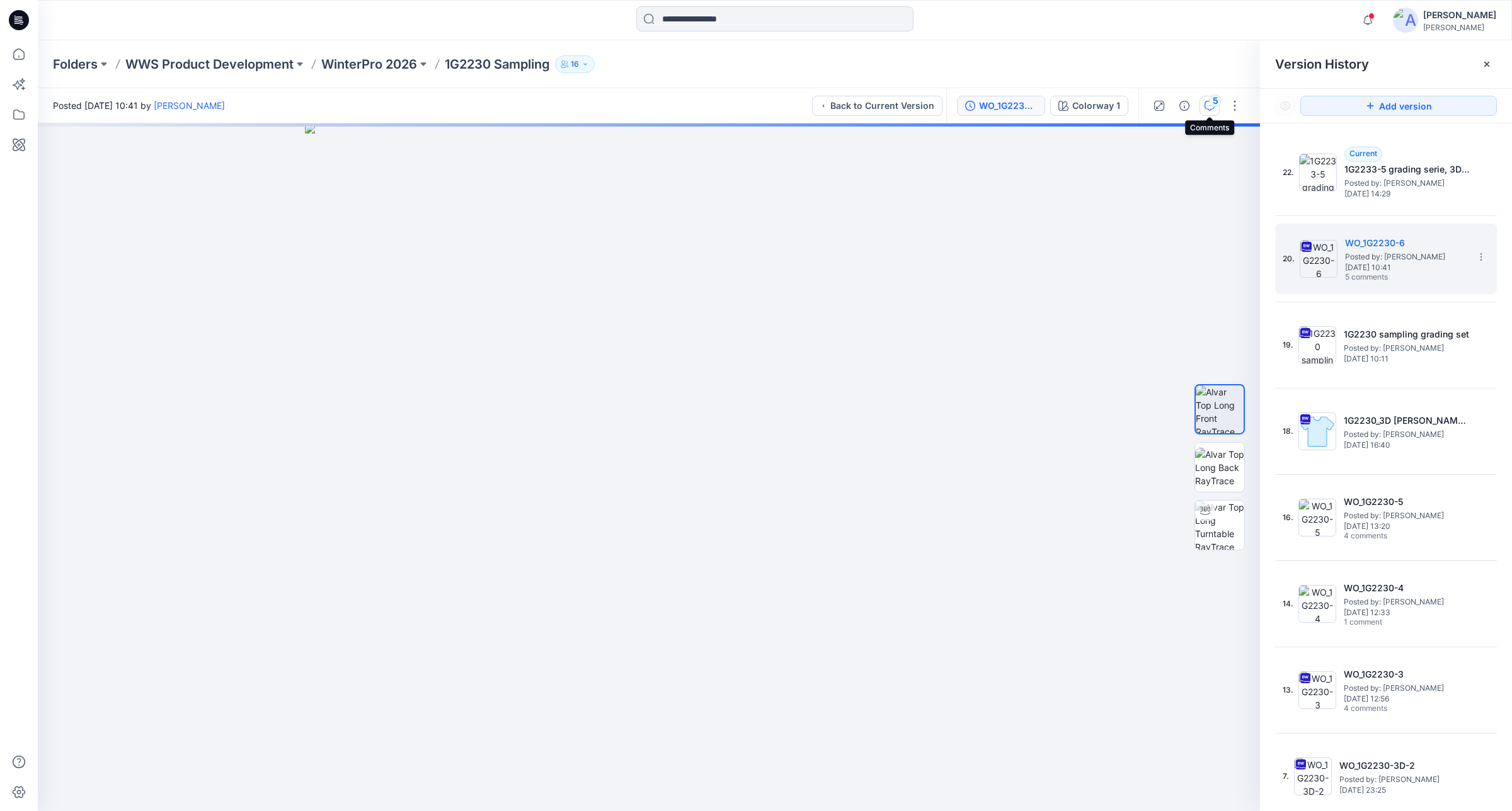
click at [1205, 102] on icon "button" at bounding box center [1210, 106] width 10 height 10
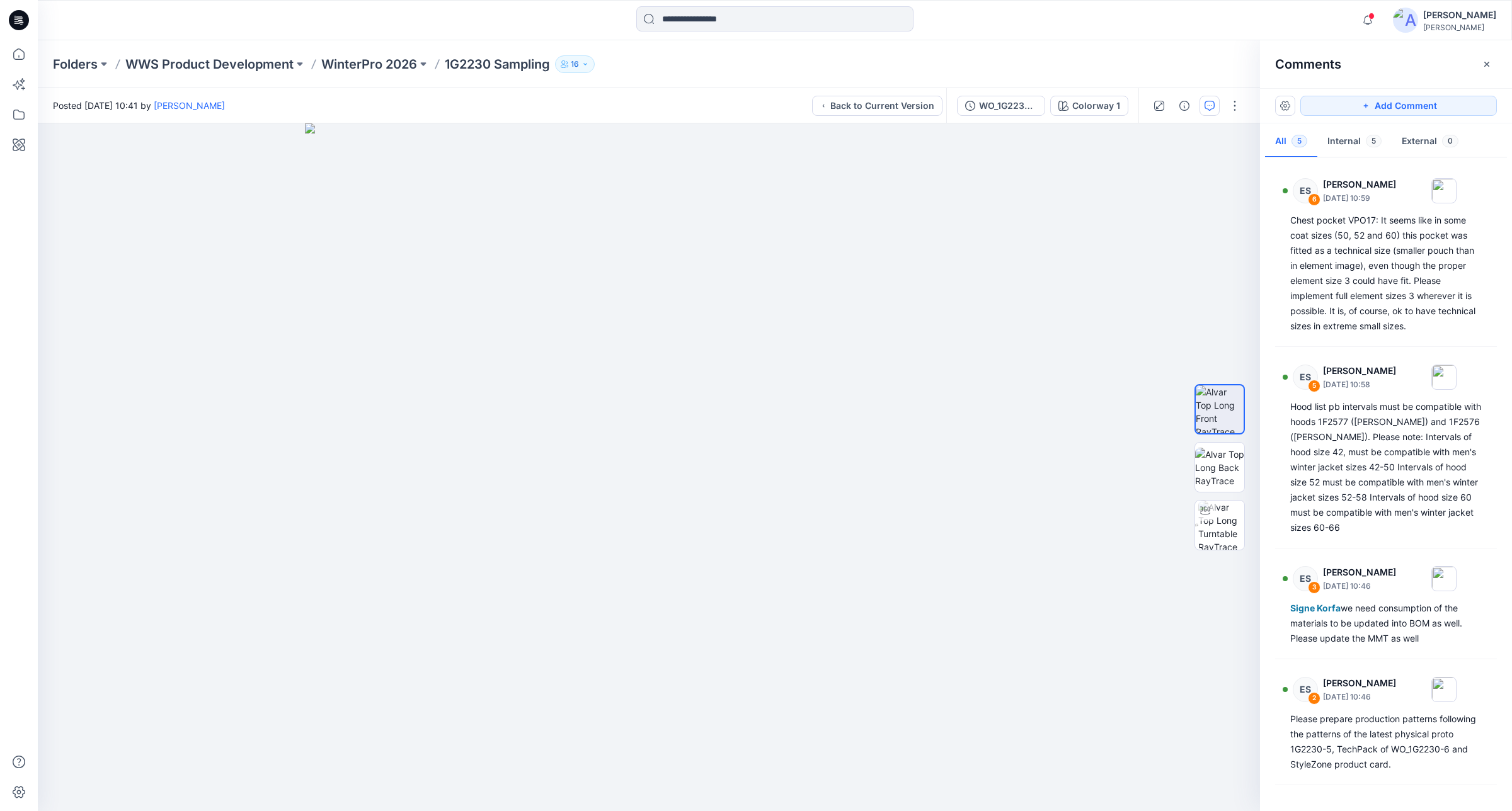
click at [1061, 37] on div "Notifications Anni Rissanen has updated FABRIC COMPARISON with FABRIC COMPARISO…" at bounding box center [774, 20] width 1474 height 40
click at [1485, 67] on icon "button" at bounding box center [1487, 64] width 10 height 10
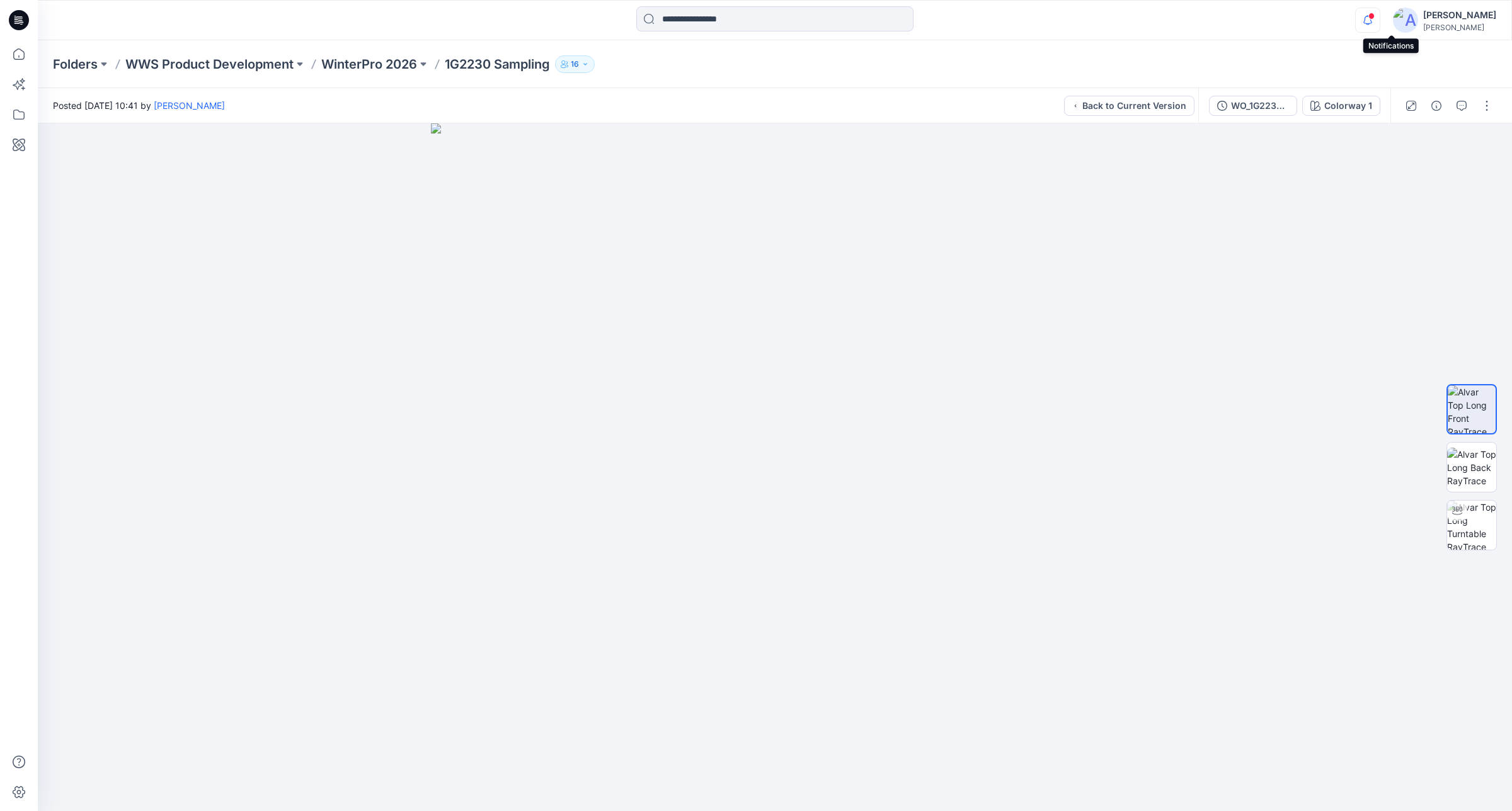
click at [1380, 18] on icon "button" at bounding box center [1368, 19] width 24 height 25
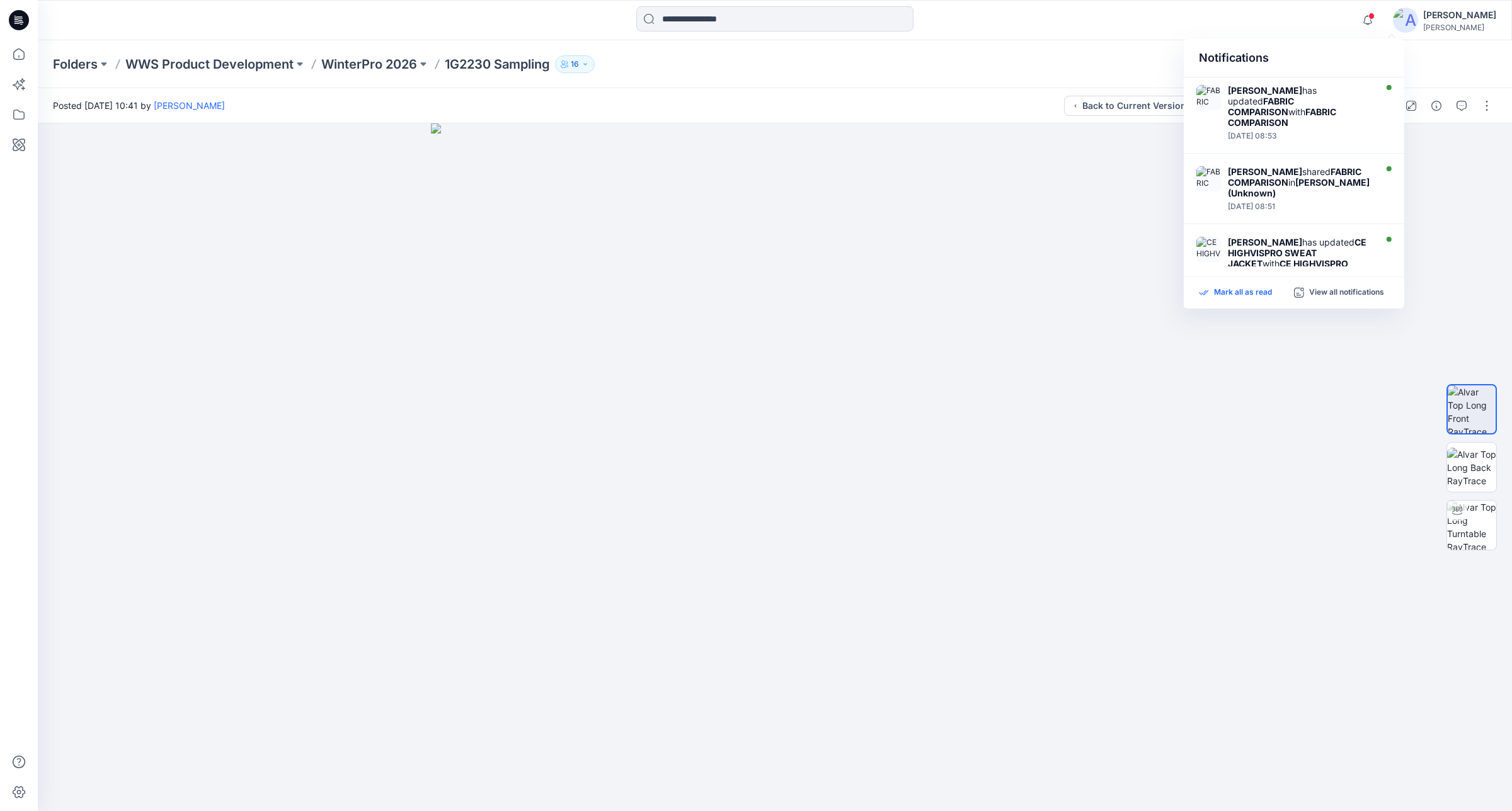
click at [1271, 293] on p "Mark all as read" at bounding box center [1243, 293] width 58 height 11
click at [993, 67] on div "Folders WWS Product Development WinterPro 2026 1G2230 Sampling 16" at bounding box center [726, 64] width 1346 height 18
